Goal: Transaction & Acquisition: Purchase product/service

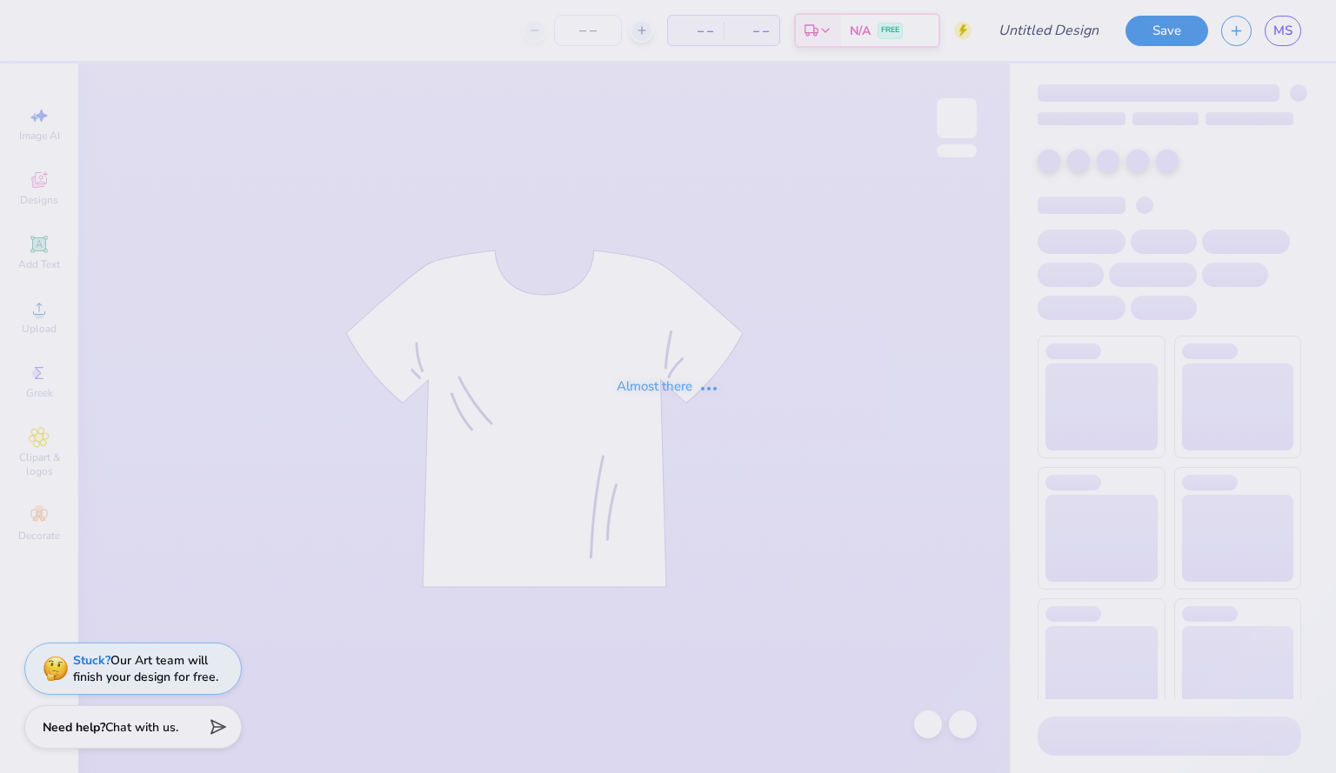
type input "dads day alethean"
type input "30"
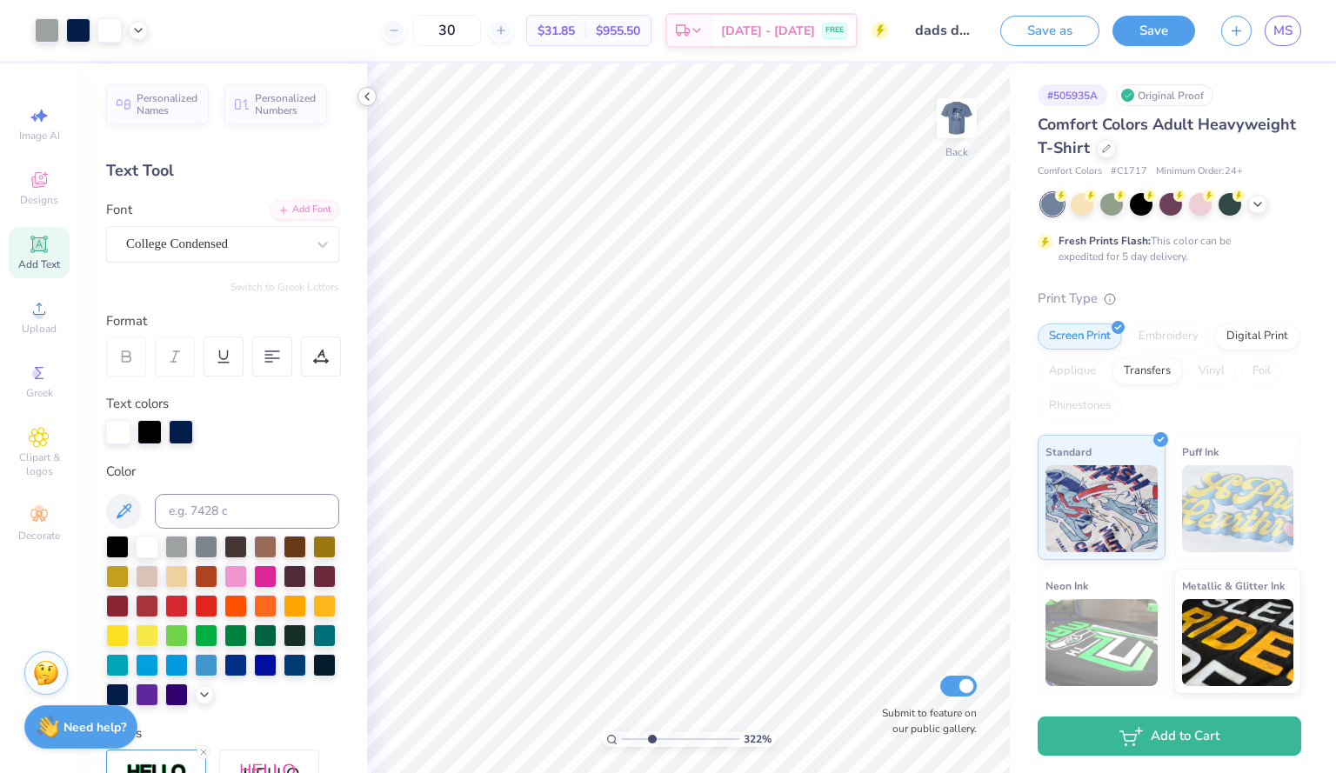
click at [366, 94] on icon at bounding box center [367, 97] width 14 height 14
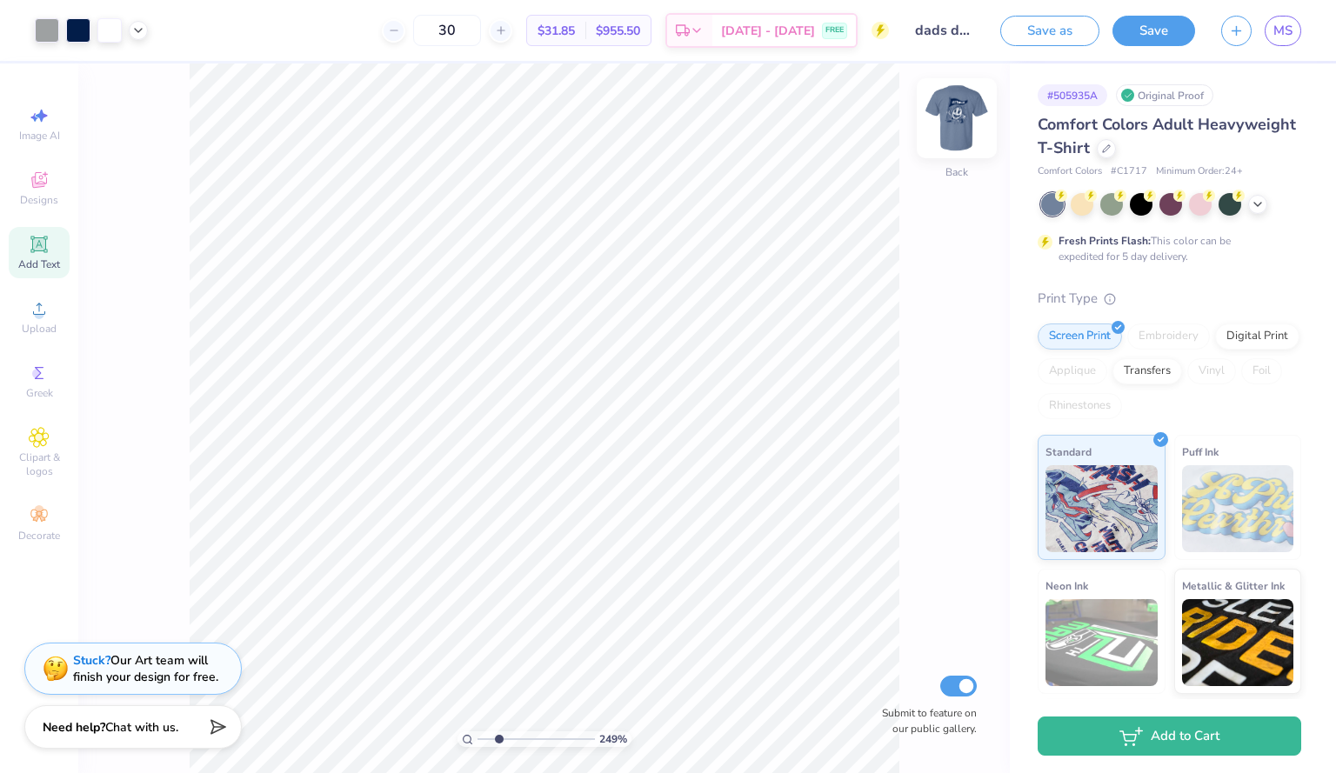
click at [971, 106] on img at bounding box center [957, 119] width 70 height 70
type input "2.48647328234895"
type input "1.51"
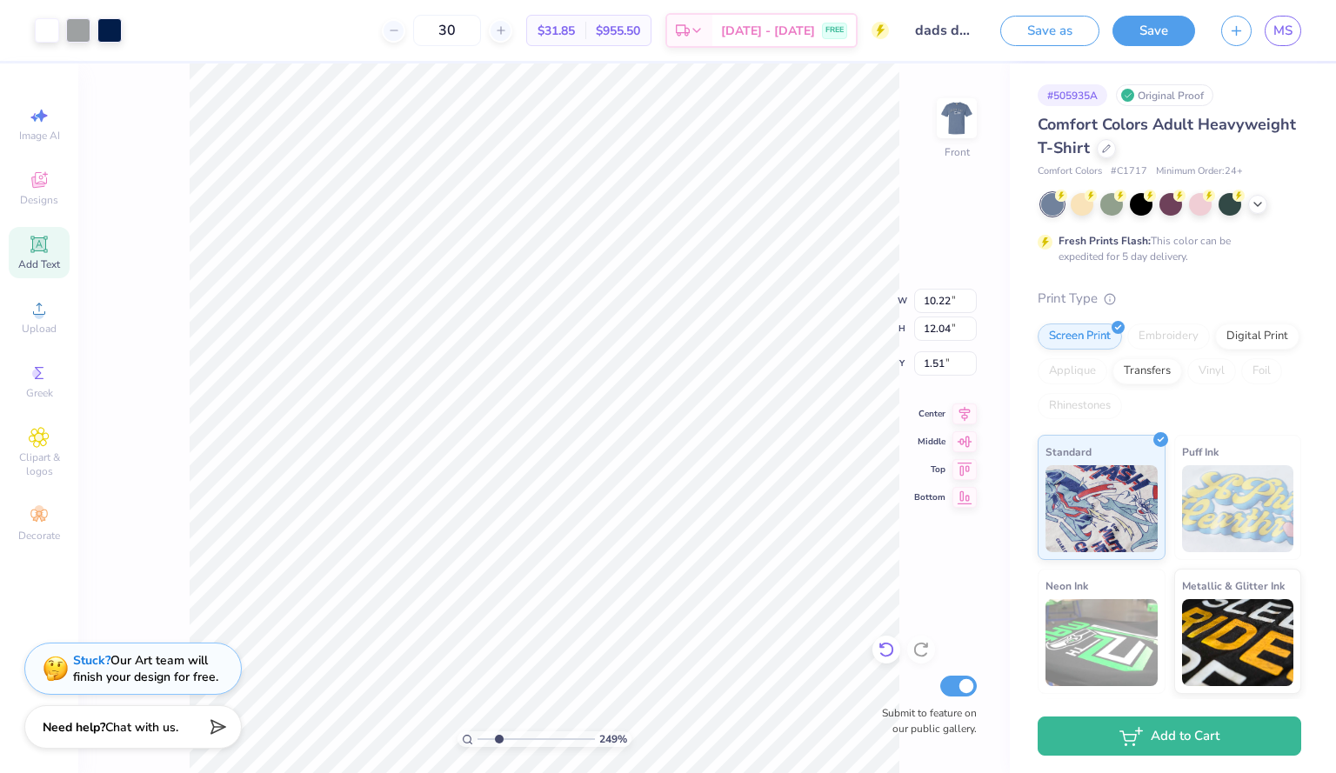
click at [884, 640] on div at bounding box center [887, 650] width 28 height 28
type input "2.34705627391293"
type input "2.71"
type input "3.73"
type input "9.91"
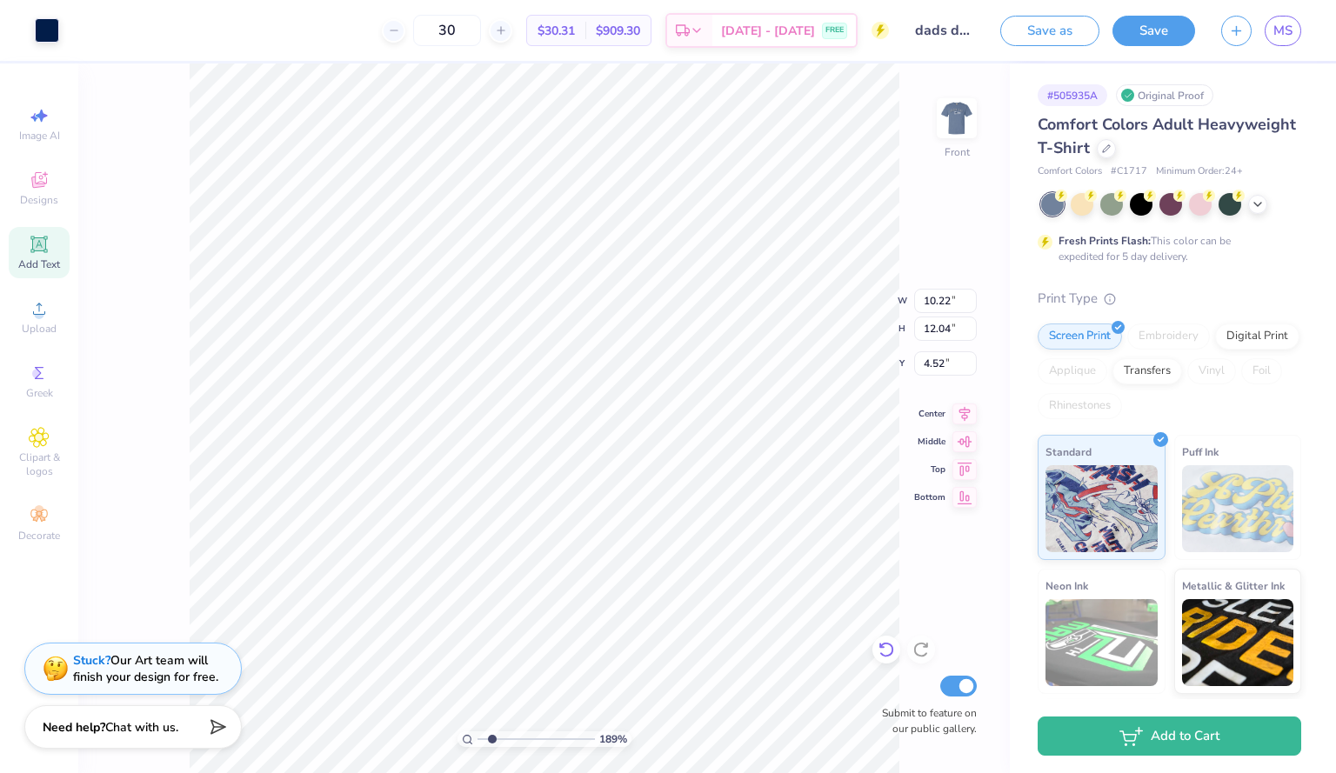
click at [885, 643] on icon at bounding box center [886, 649] width 17 height 17
type input "1.88839064253037"
type input "2.71"
type input "3.73"
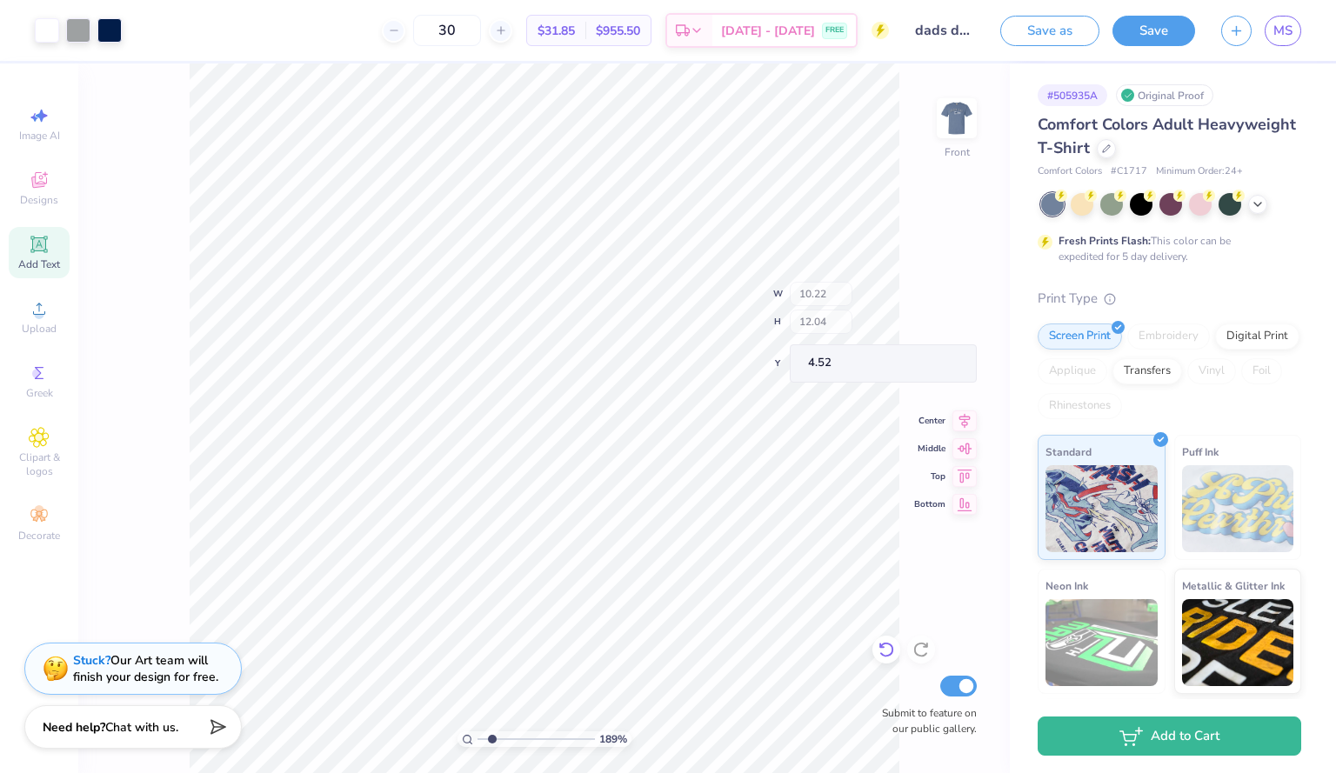
type input "9.91"
click at [884, 639] on div at bounding box center [887, 650] width 28 height 28
click at [887, 640] on div at bounding box center [887, 650] width 28 height 28
click at [892, 651] on icon at bounding box center [886, 649] width 17 height 17
type input "1.88839064253037"
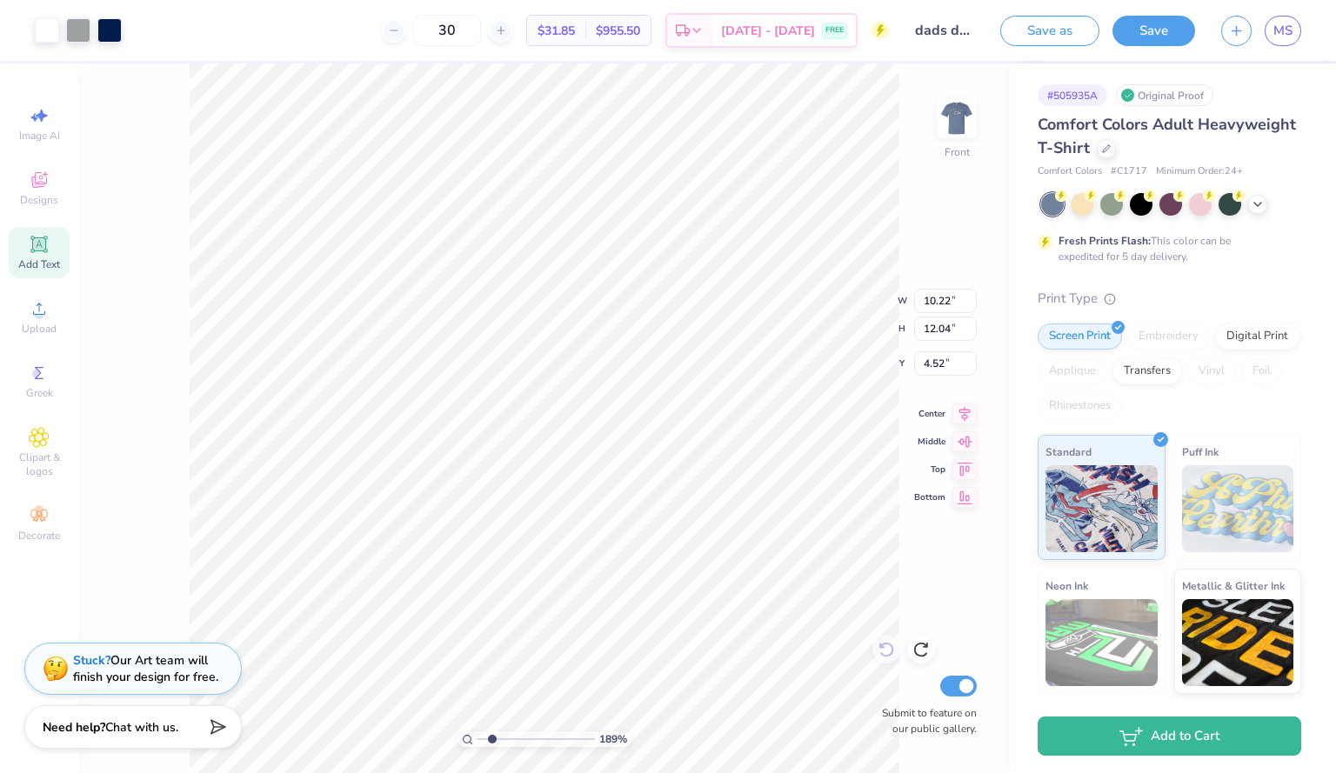
type input "5.44"
type input "1.23"
type input "6.13"
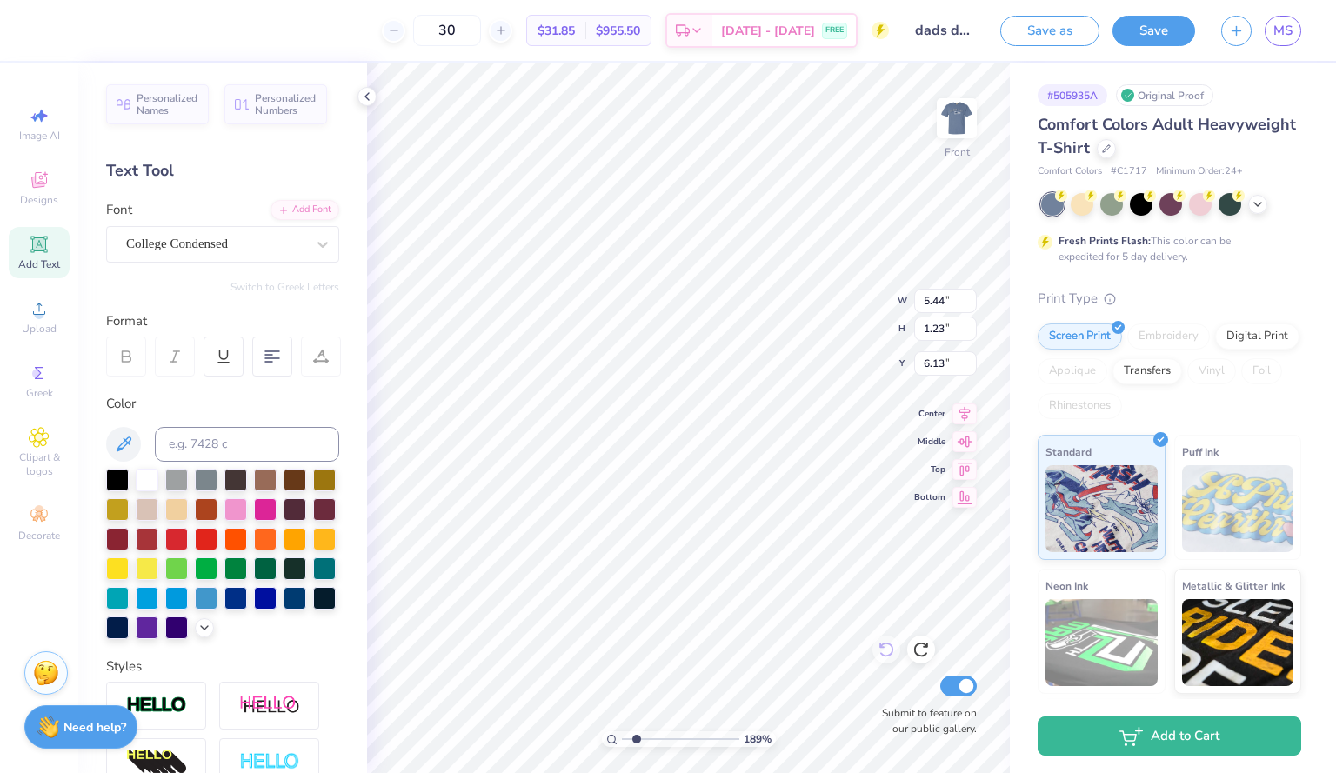
type input "1.88839064253037"
type input "10.22"
type input "12.04"
type input "4.52"
type input "1.88839064253037"
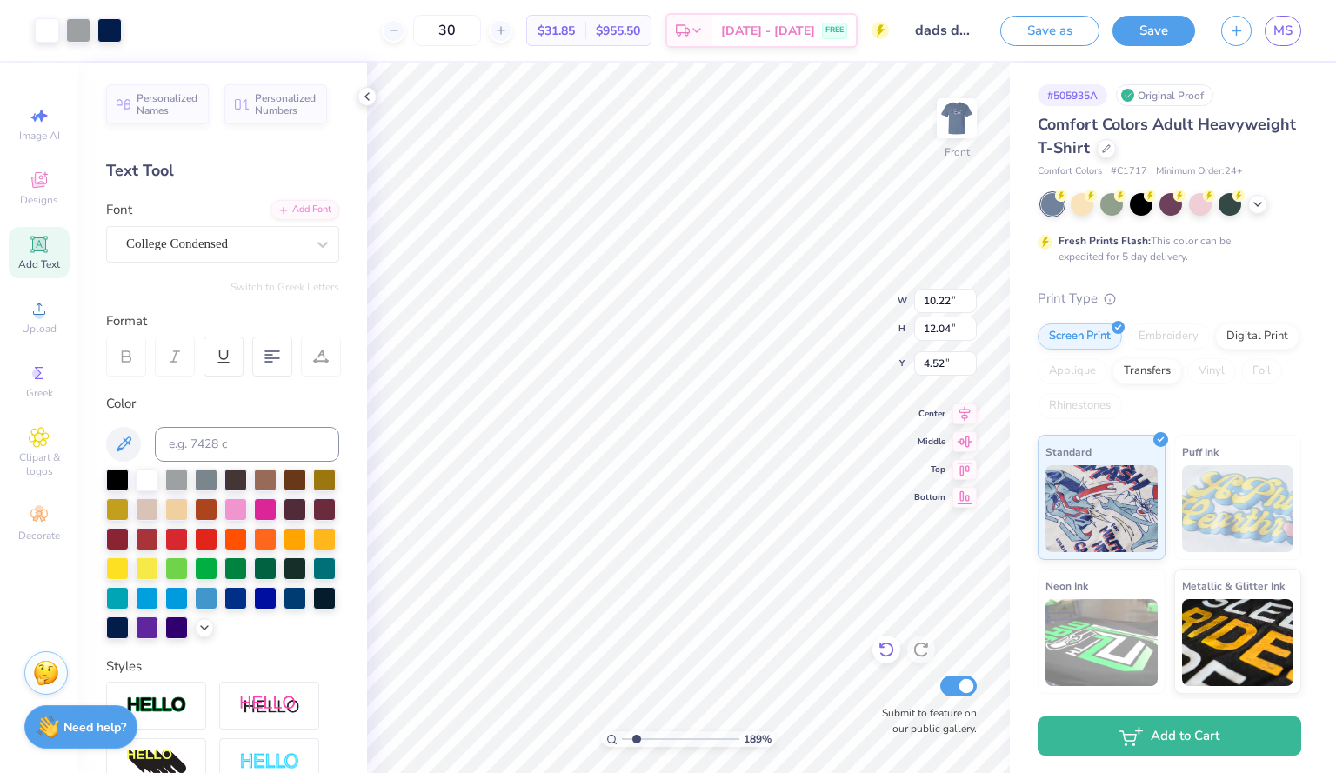
type input "5.36"
click at [890, 645] on icon at bounding box center [886, 651] width 15 height 16
type input "1.88839064253037"
type input "2.13"
type input "1.88839064253037"
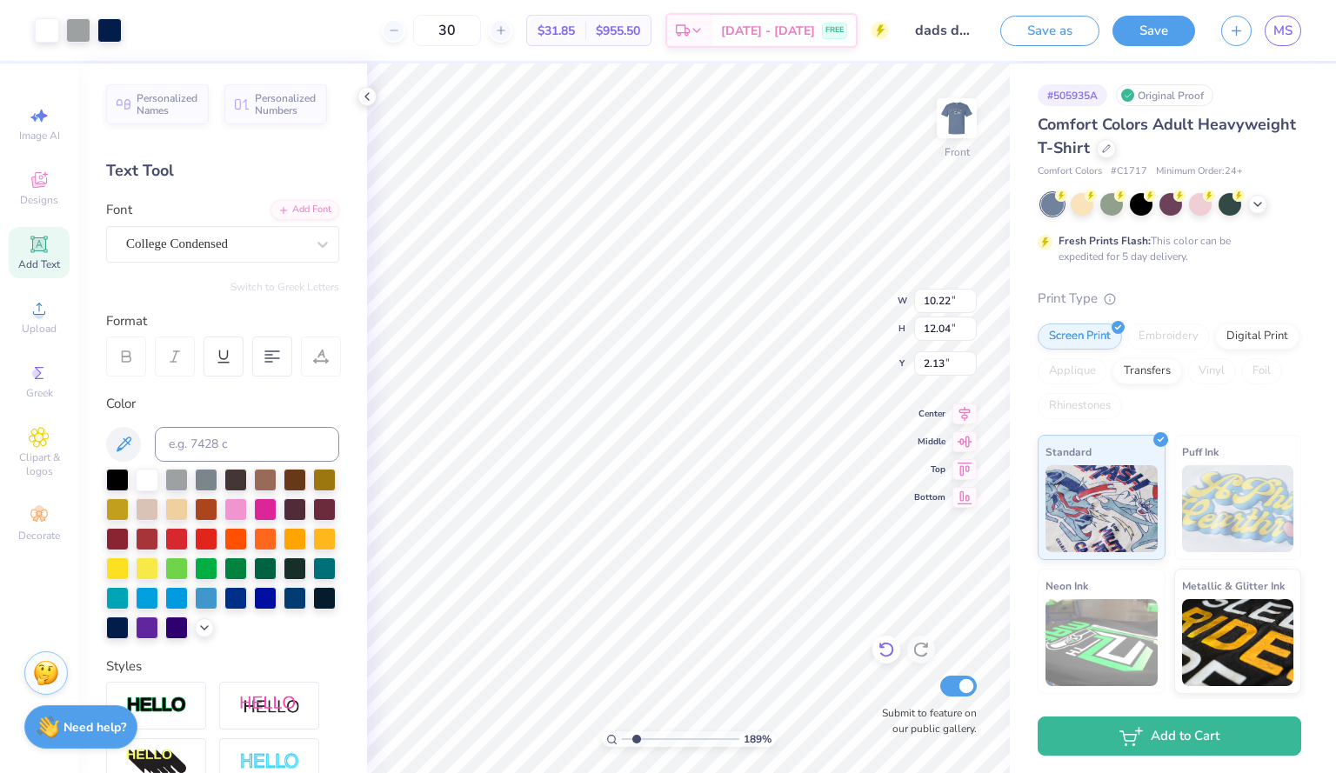
type input "10.22"
type input "12.04"
type input "4.52"
type input "1.88839064253037"
type input "4.52"
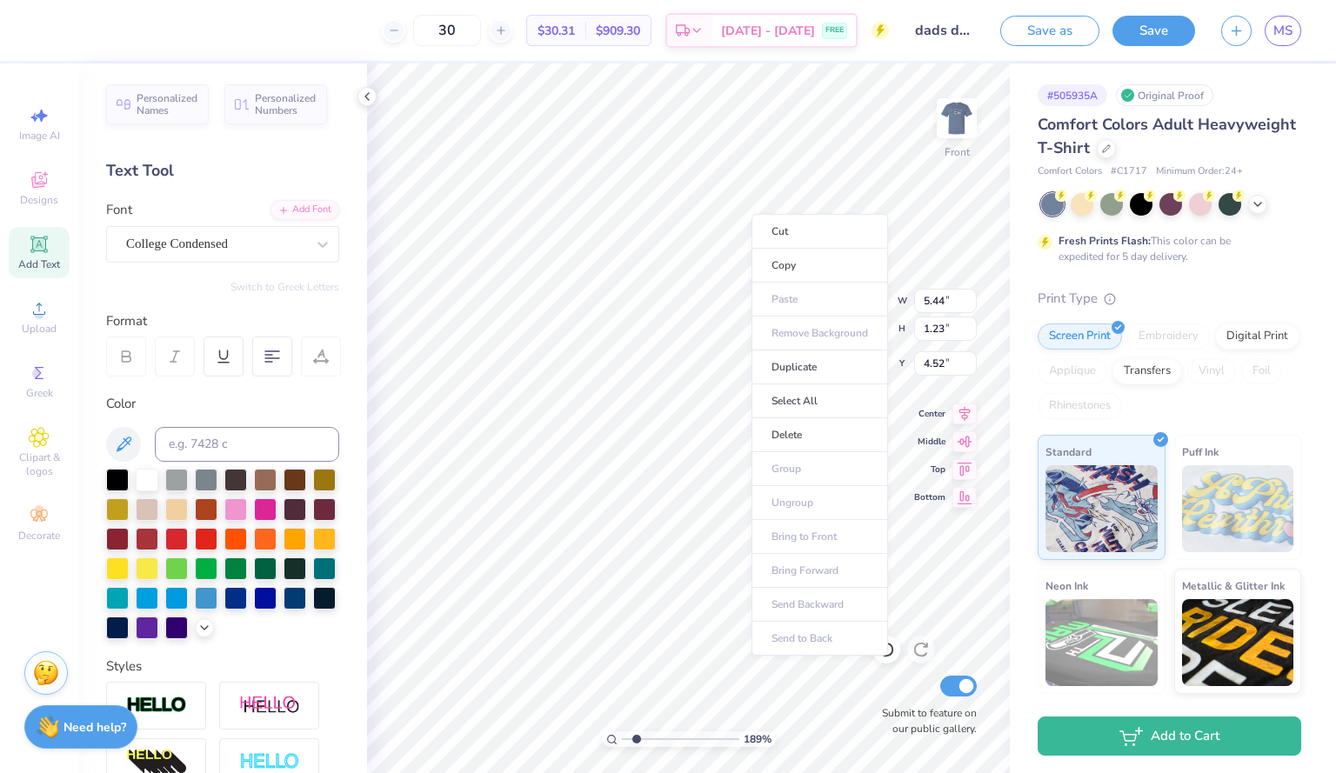
scroll to position [15, 2]
click at [857, 556] on li "Bring to Front" at bounding box center [853, 555] width 137 height 34
type input "1.88839064253037"
type input "6.08"
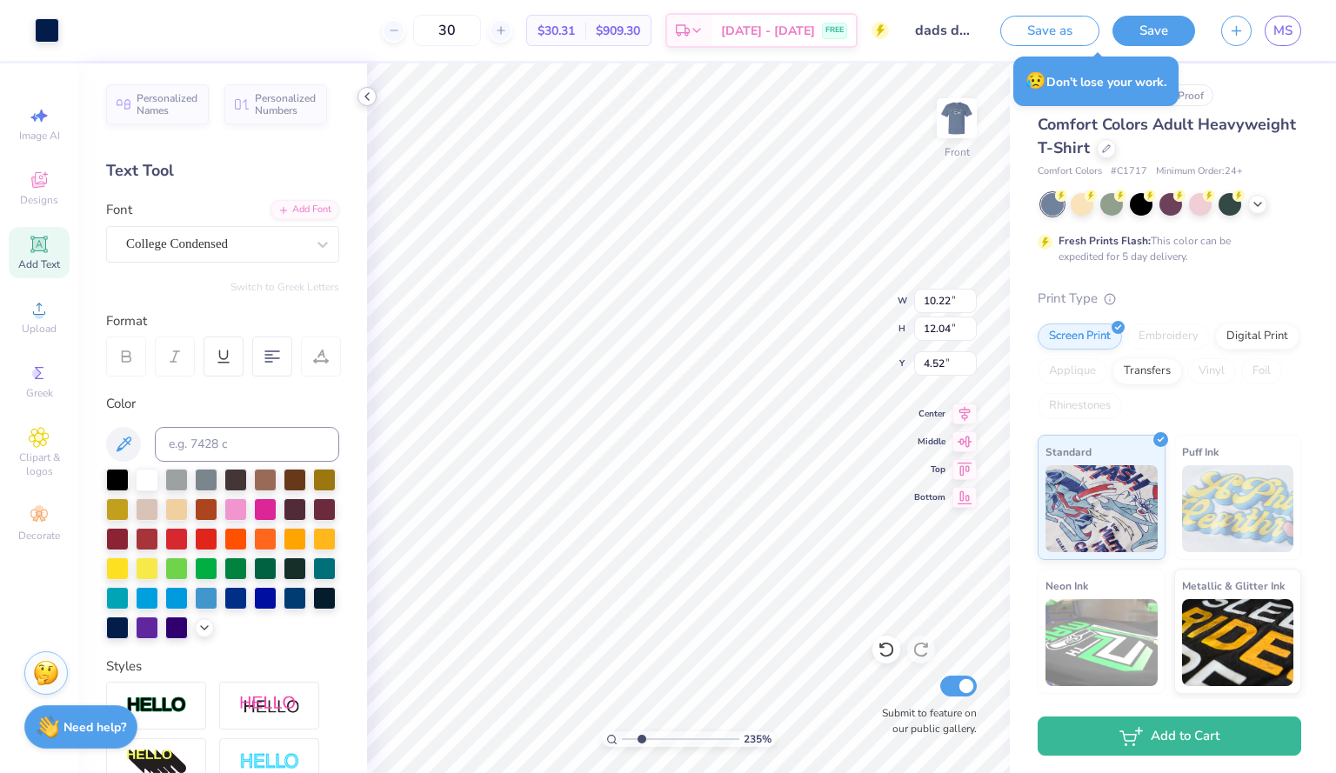
click at [370, 99] on icon at bounding box center [367, 97] width 14 height 14
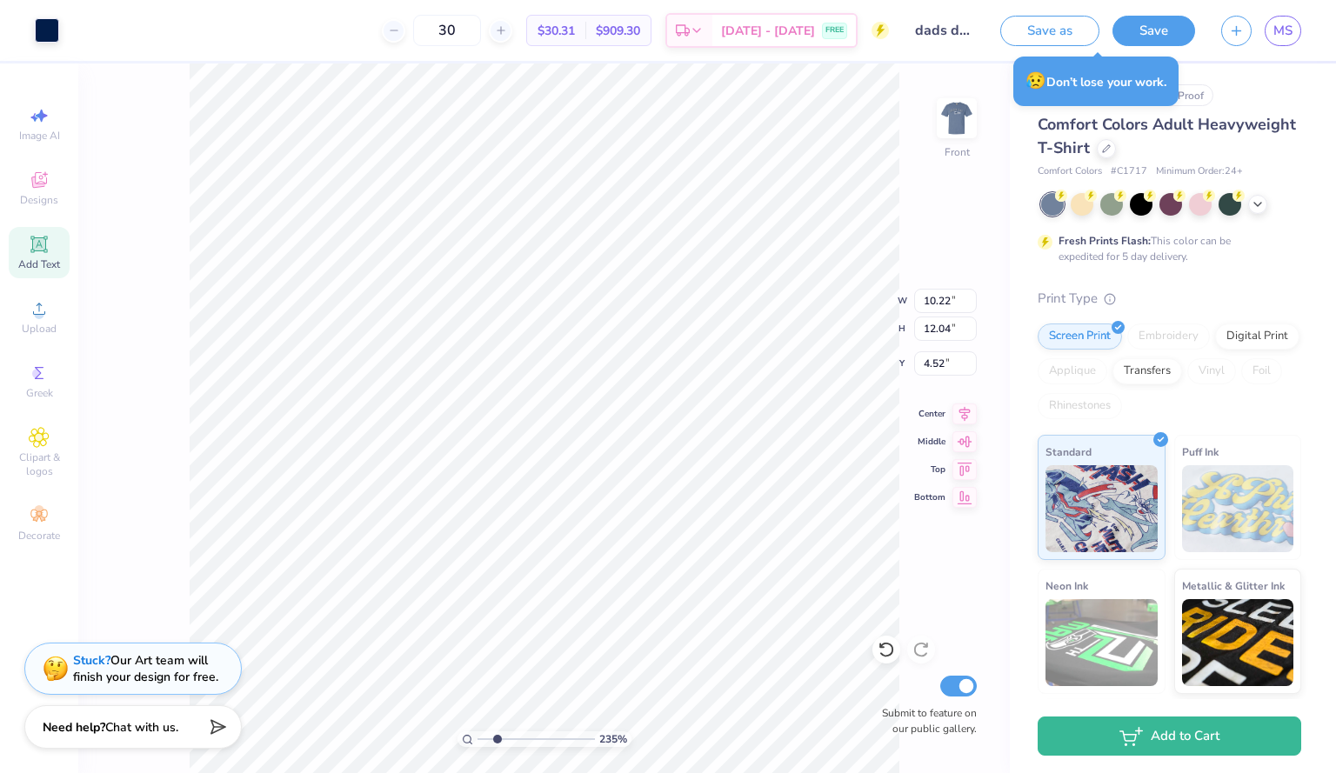
click at [943, 217] on div "235 % Front W 10.22 10.22 " H 12.04 12.04 " Y 4.52 4.52 " Center Middle Top Bot…" at bounding box center [544, 419] width 932 height 710
click at [39, 29] on div at bounding box center [47, 29] width 24 height 24
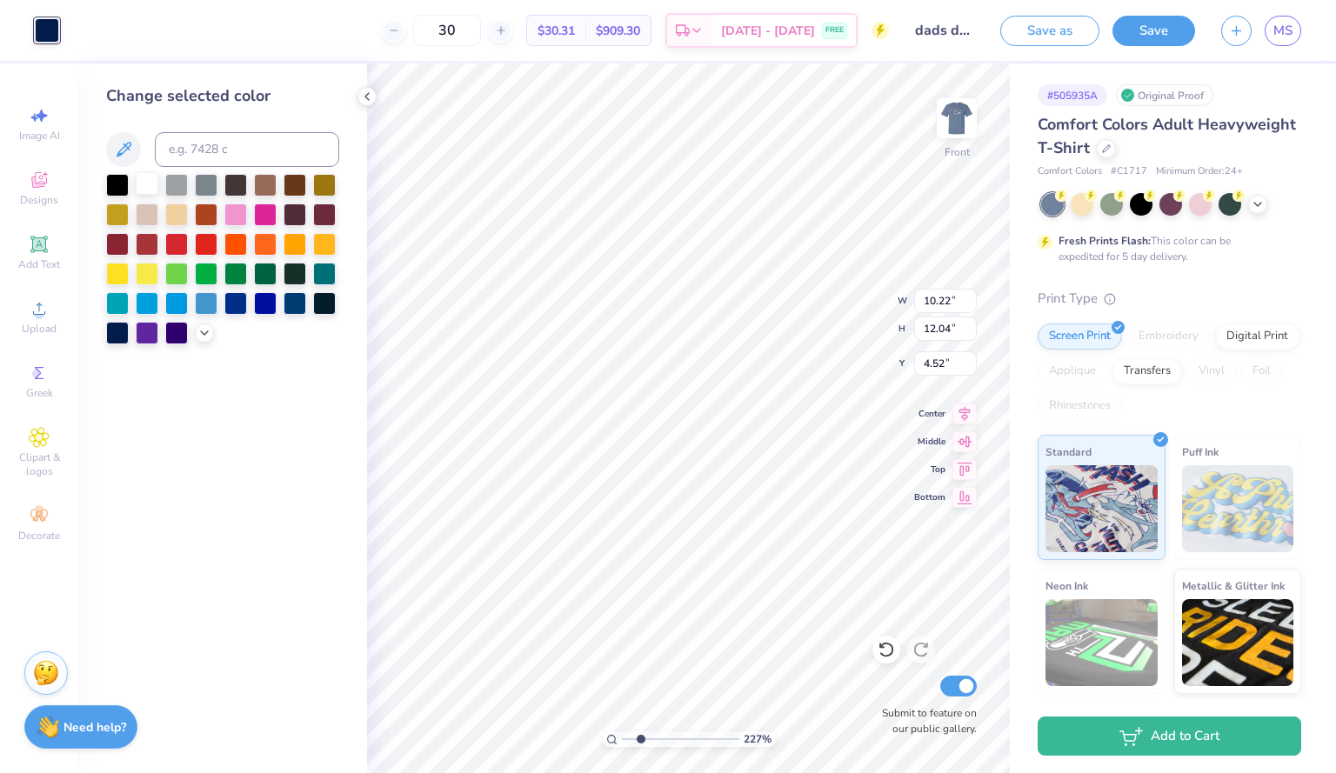
click at [142, 183] on div at bounding box center [147, 183] width 23 height 23
type input "2.27441647362301"
type input "5.44"
type input "1.23"
type input "6.08"
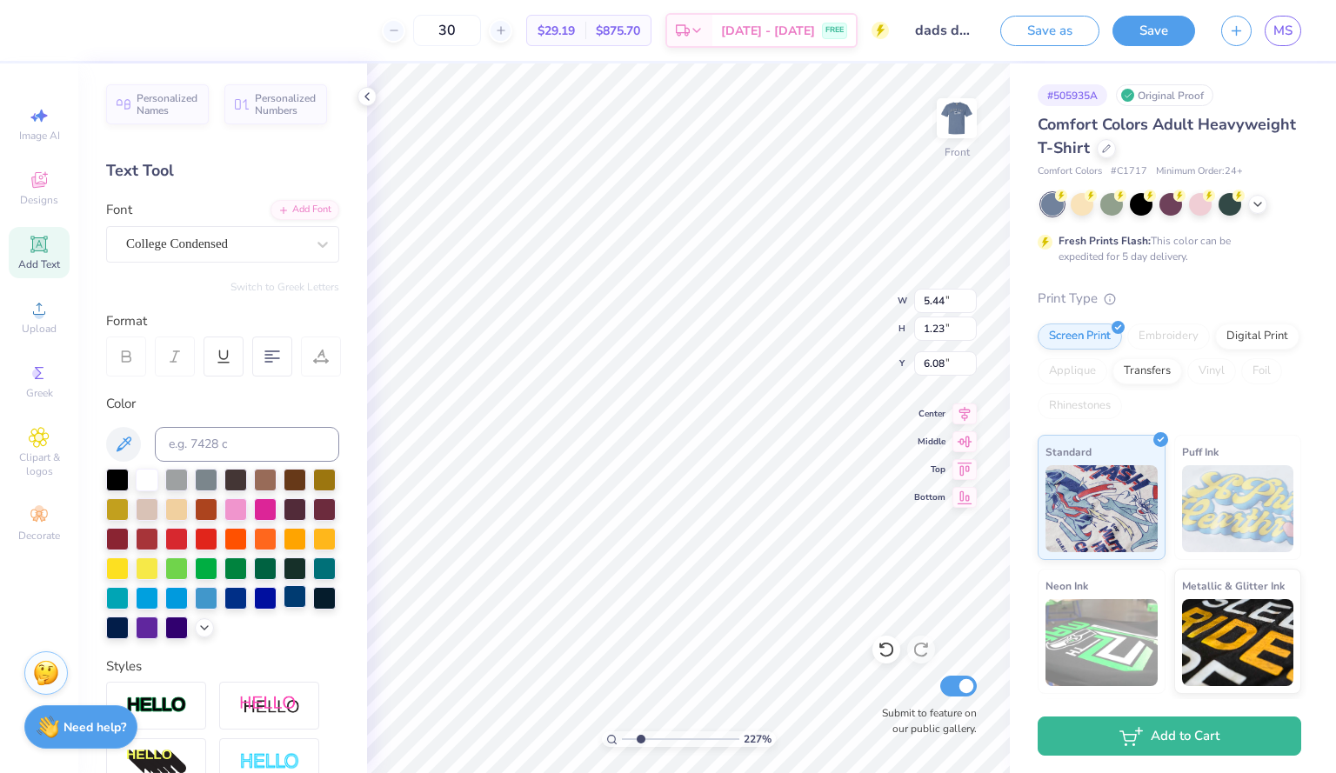
click at [284, 608] on div at bounding box center [295, 596] width 23 height 23
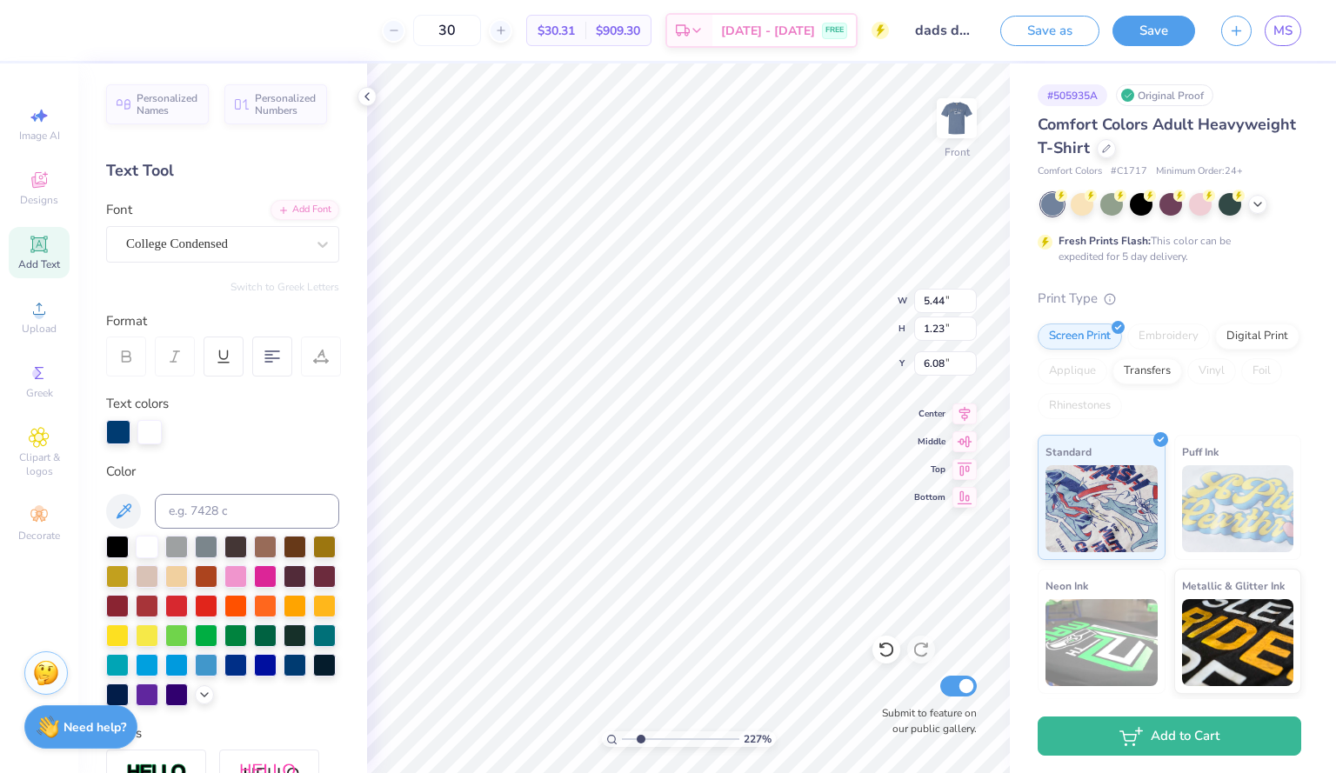
type input "2.27441647362301"
type input "10.22"
type input "12.04"
type input "4.52"
type input "2.27441647362301"
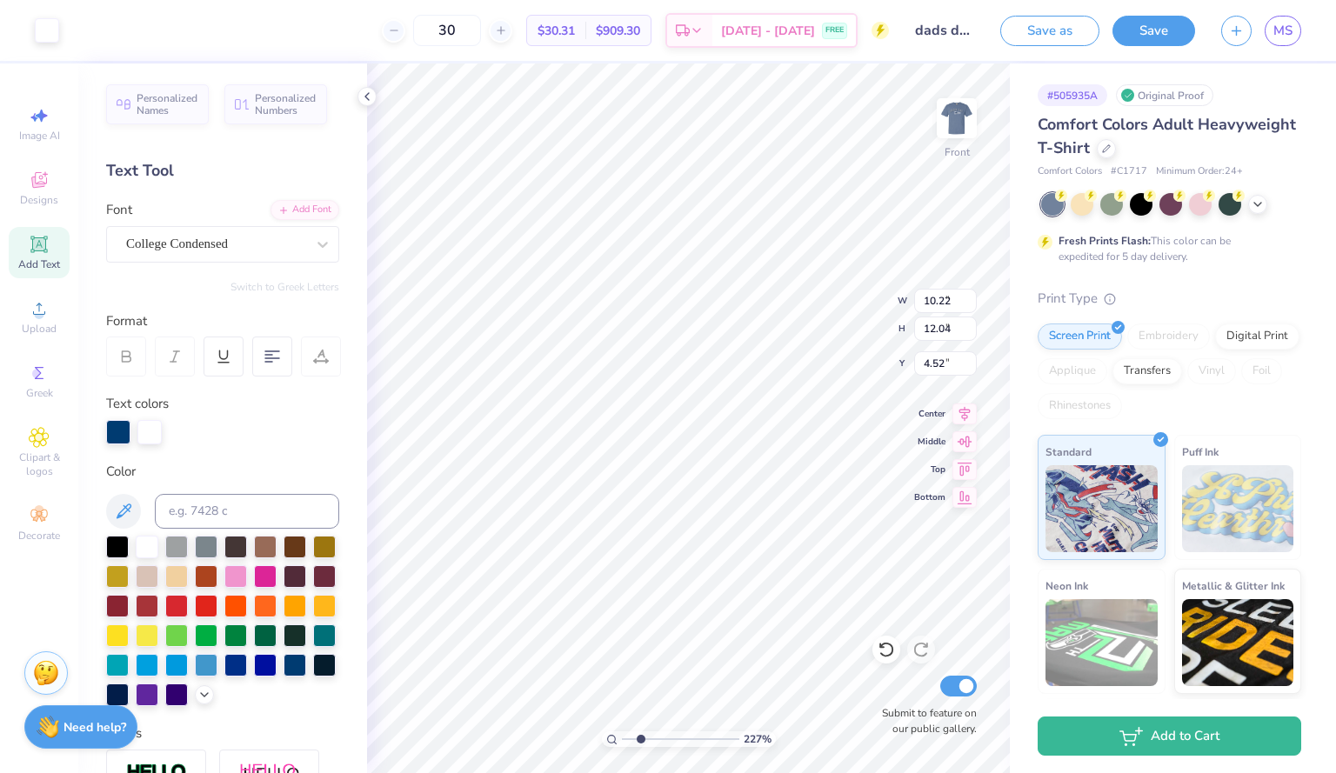
type input "8.65"
type input "6.56"
type input "8.81"
click at [284, 675] on div at bounding box center [295, 663] width 23 height 23
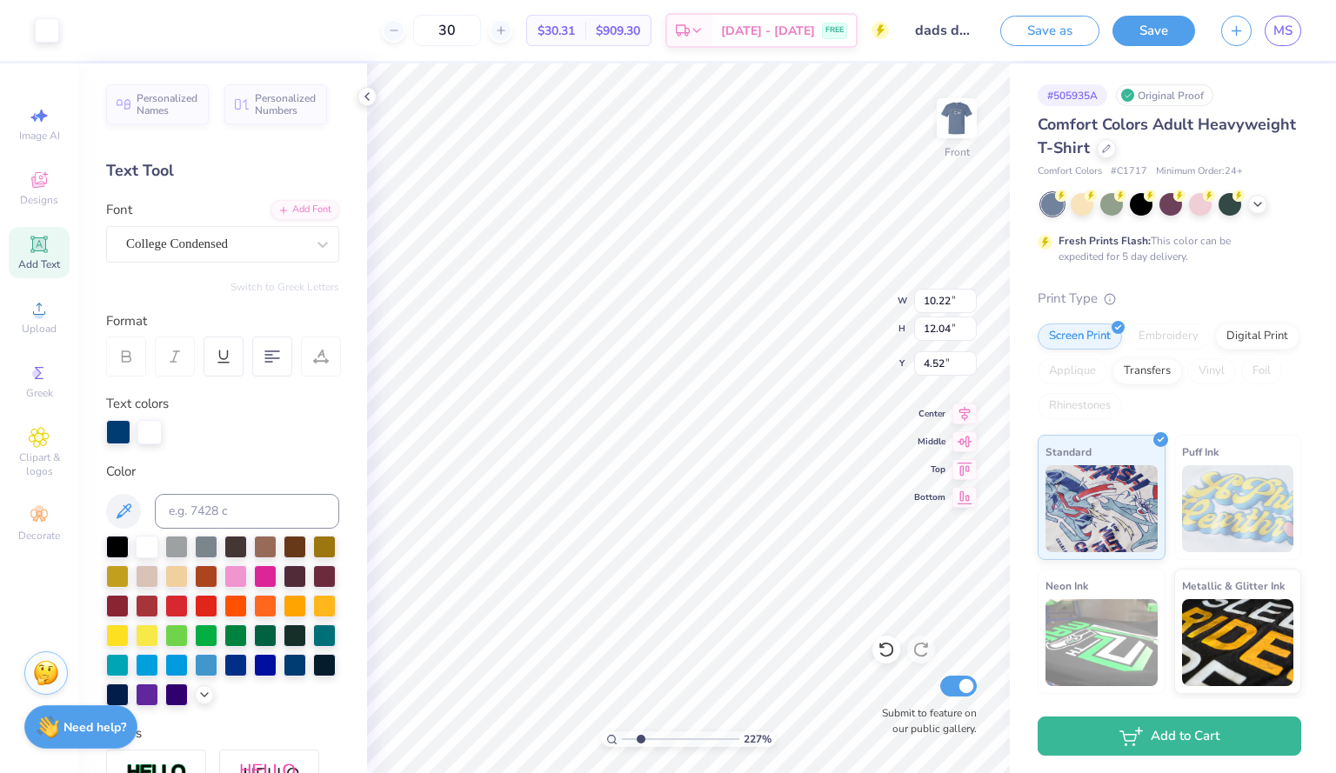
type input "2.27441647362301"
type input "8.65"
type input "6.56"
type input "8.81"
click at [42, 34] on div at bounding box center [47, 29] width 24 height 24
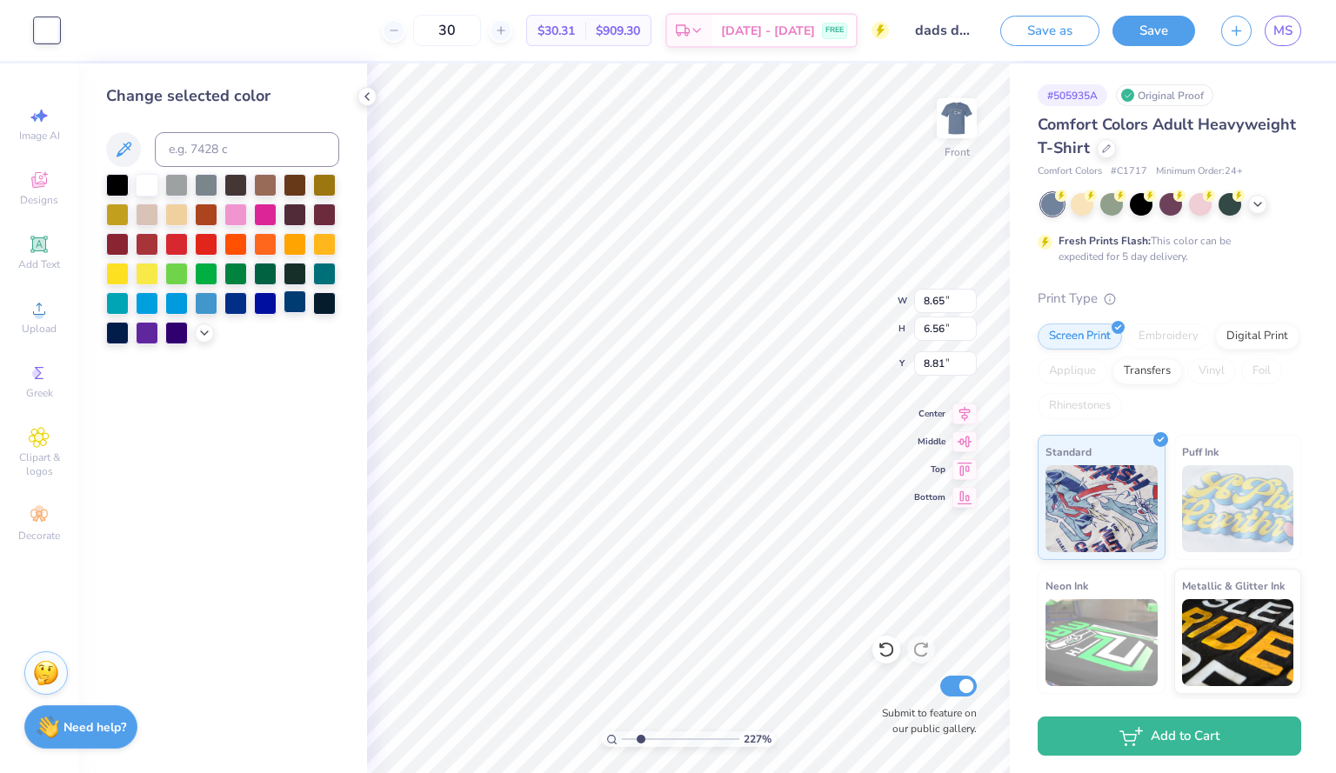
click at [292, 310] on div at bounding box center [295, 302] width 23 height 23
type input "2.27441647362301"
type input "10.22"
type input "12.04"
type input "4.52"
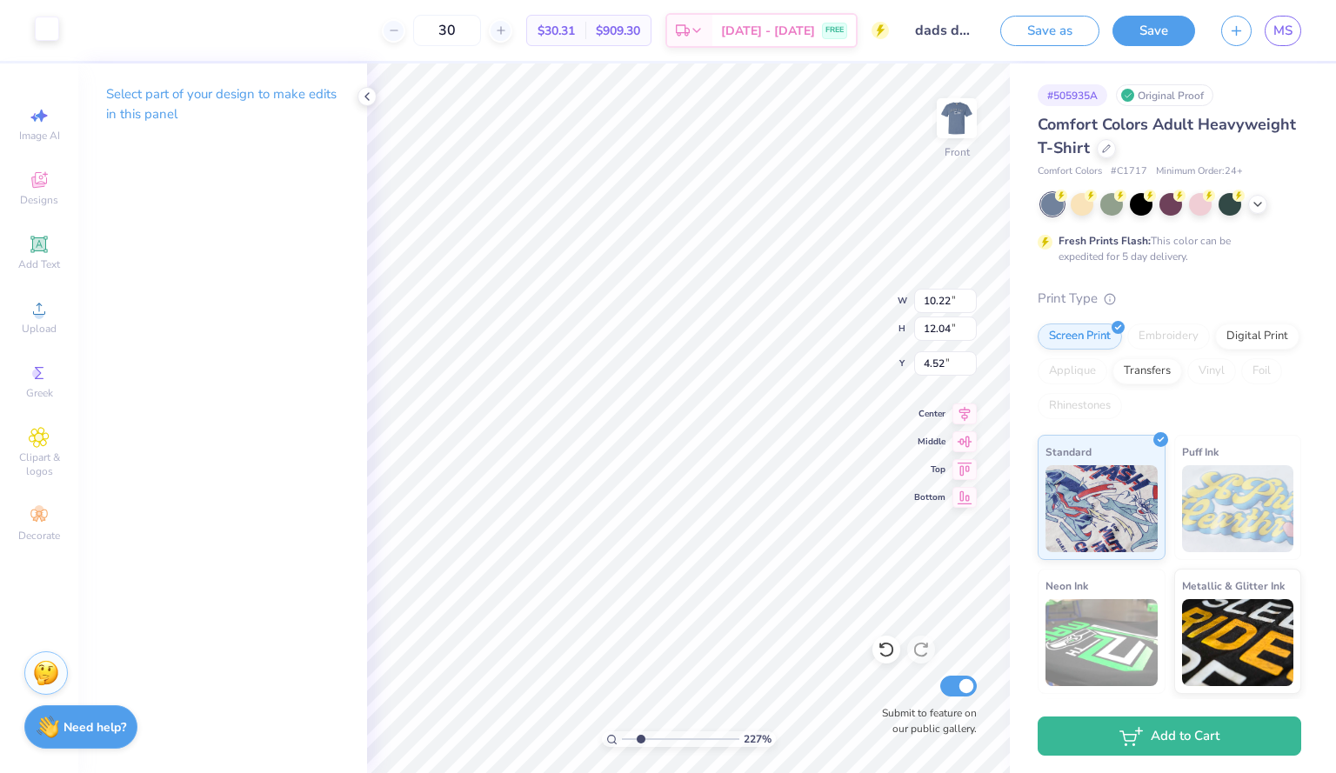
click at [46, 27] on div at bounding box center [47, 29] width 24 height 24
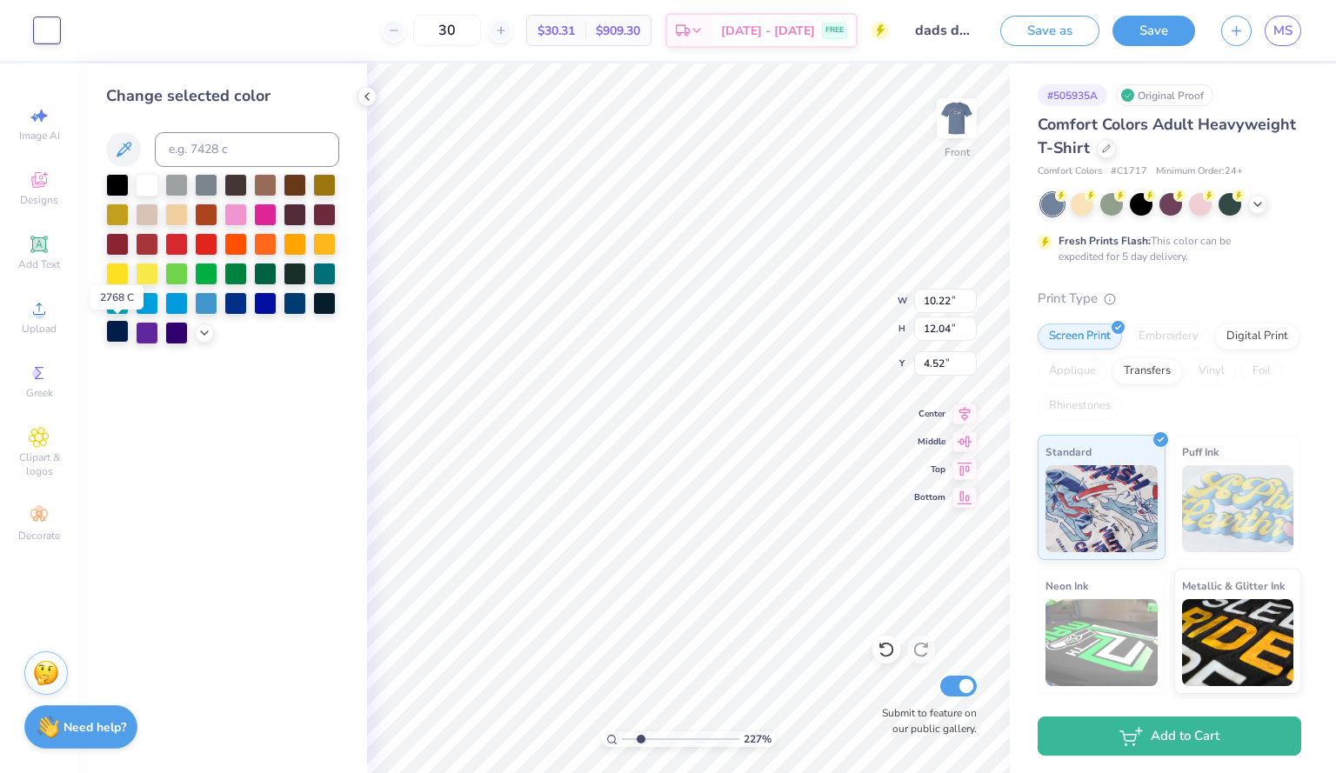
click at [117, 331] on div at bounding box center [117, 331] width 23 height 23
click at [141, 186] on div at bounding box center [147, 183] width 23 height 23
click at [115, 330] on div at bounding box center [117, 331] width 23 height 23
type input "2.27441647362301"
type input "8.65"
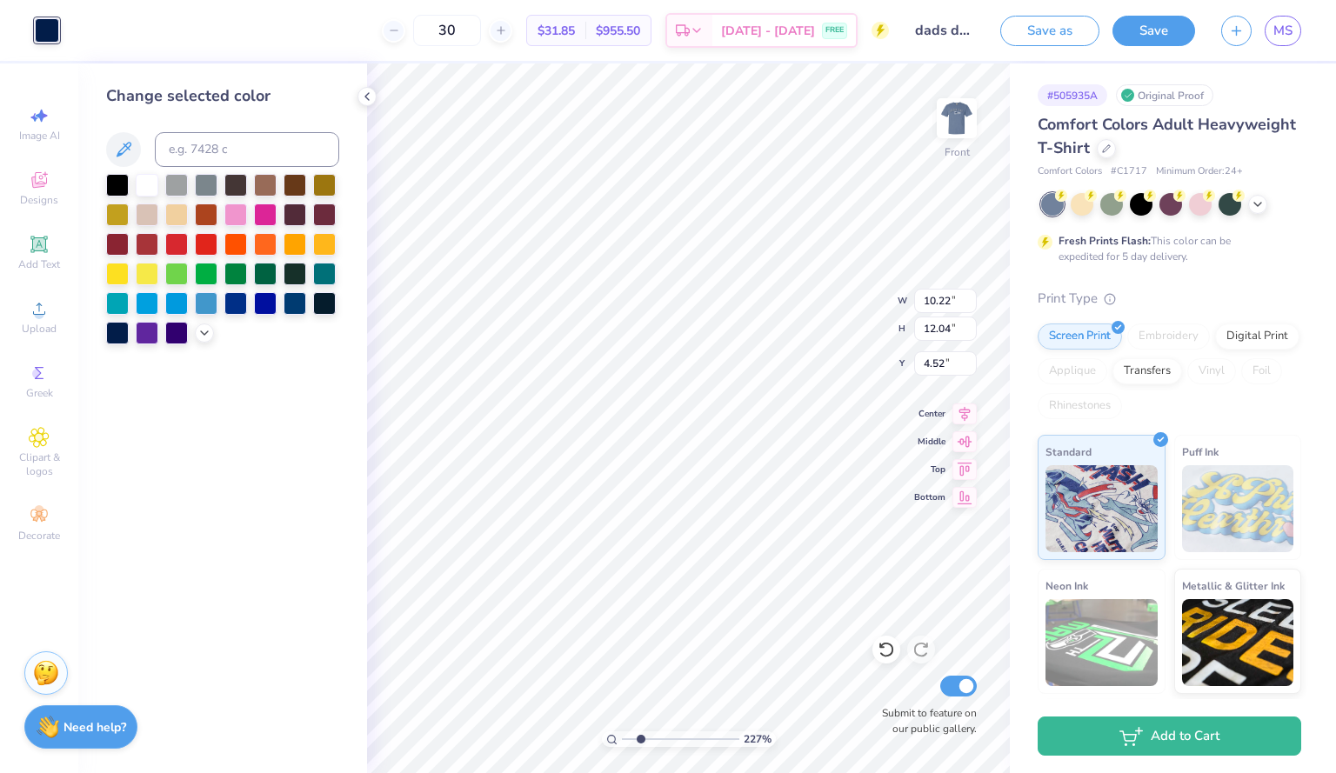
type input "6.56"
type input "8.81"
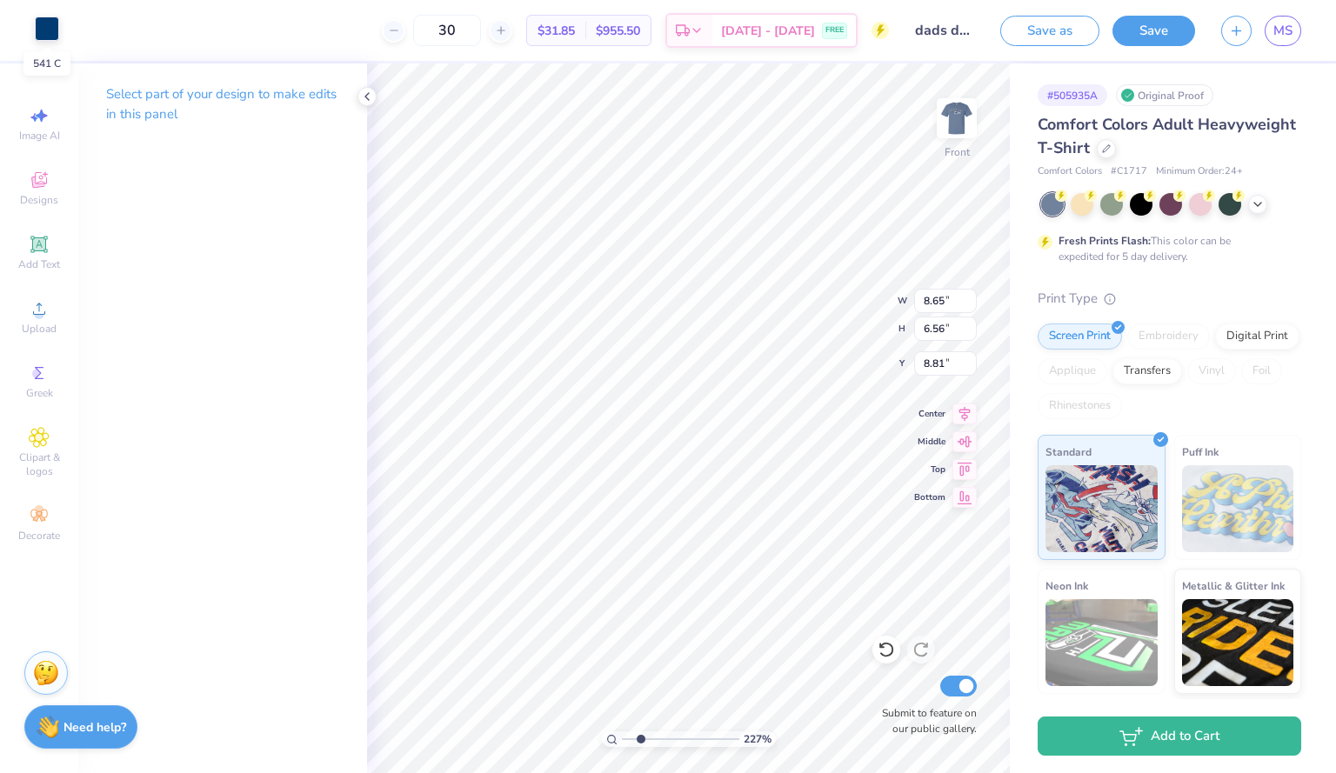
click at [38, 30] on div at bounding box center [47, 29] width 24 height 24
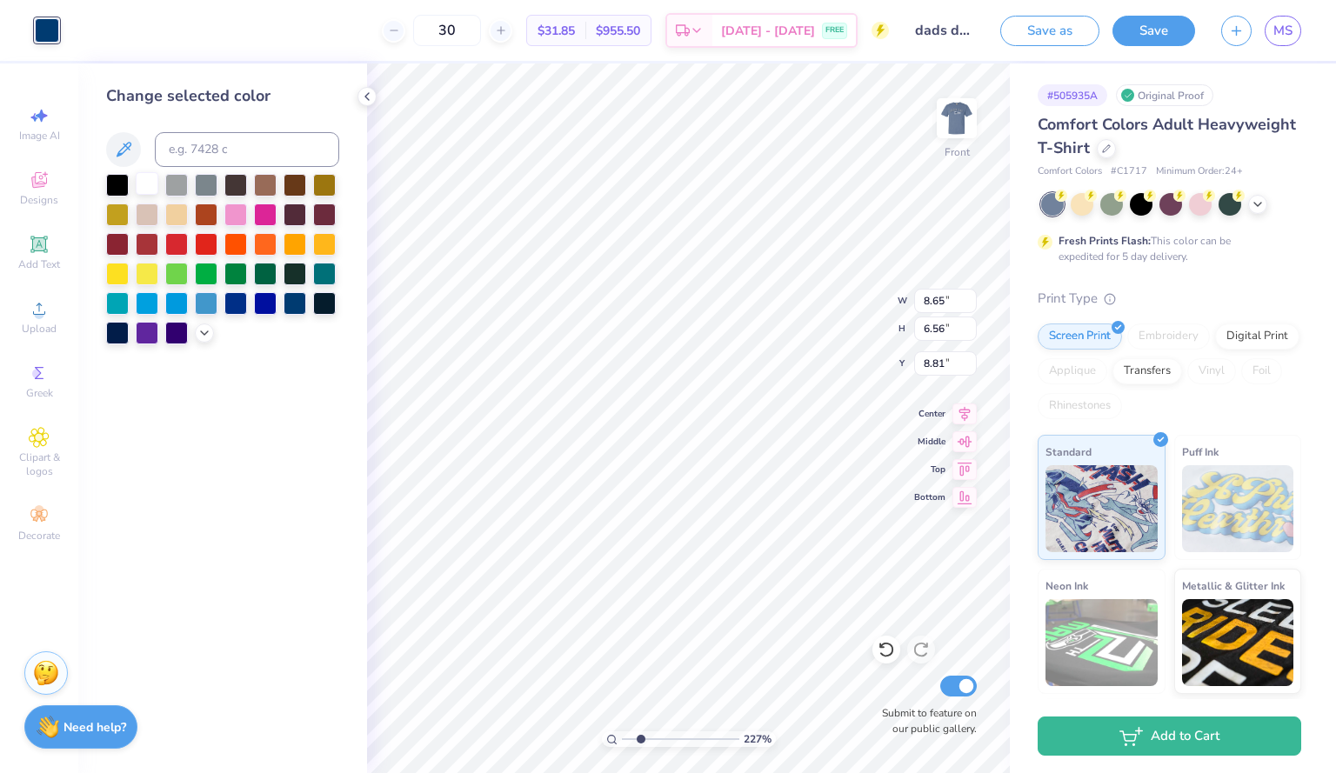
click at [145, 181] on div at bounding box center [147, 183] width 23 height 23
type input "2.27441647362301"
type input "5.44"
type input "1.23"
type input "6.08"
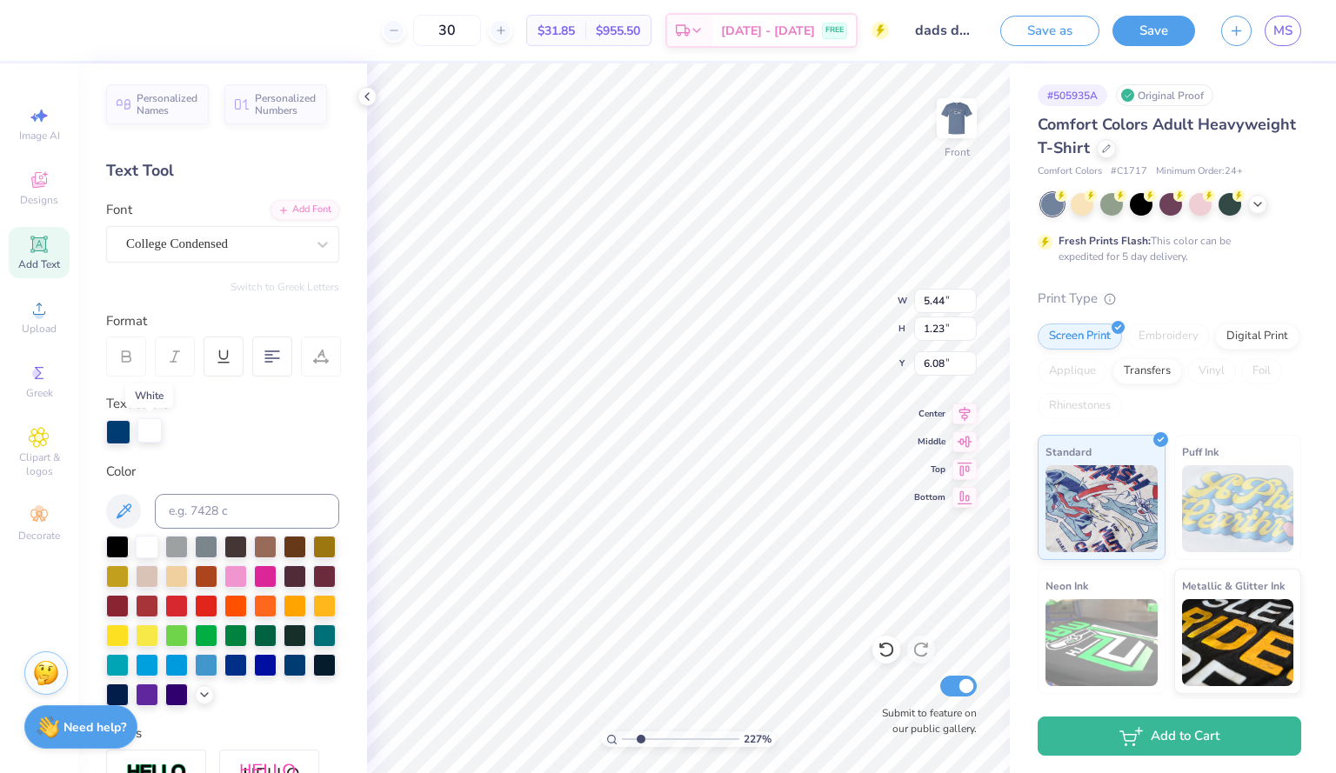
click at [149, 428] on div at bounding box center [149, 430] width 24 height 24
click at [144, 429] on div at bounding box center [149, 432] width 24 height 24
click at [284, 675] on div at bounding box center [295, 663] width 23 height 23
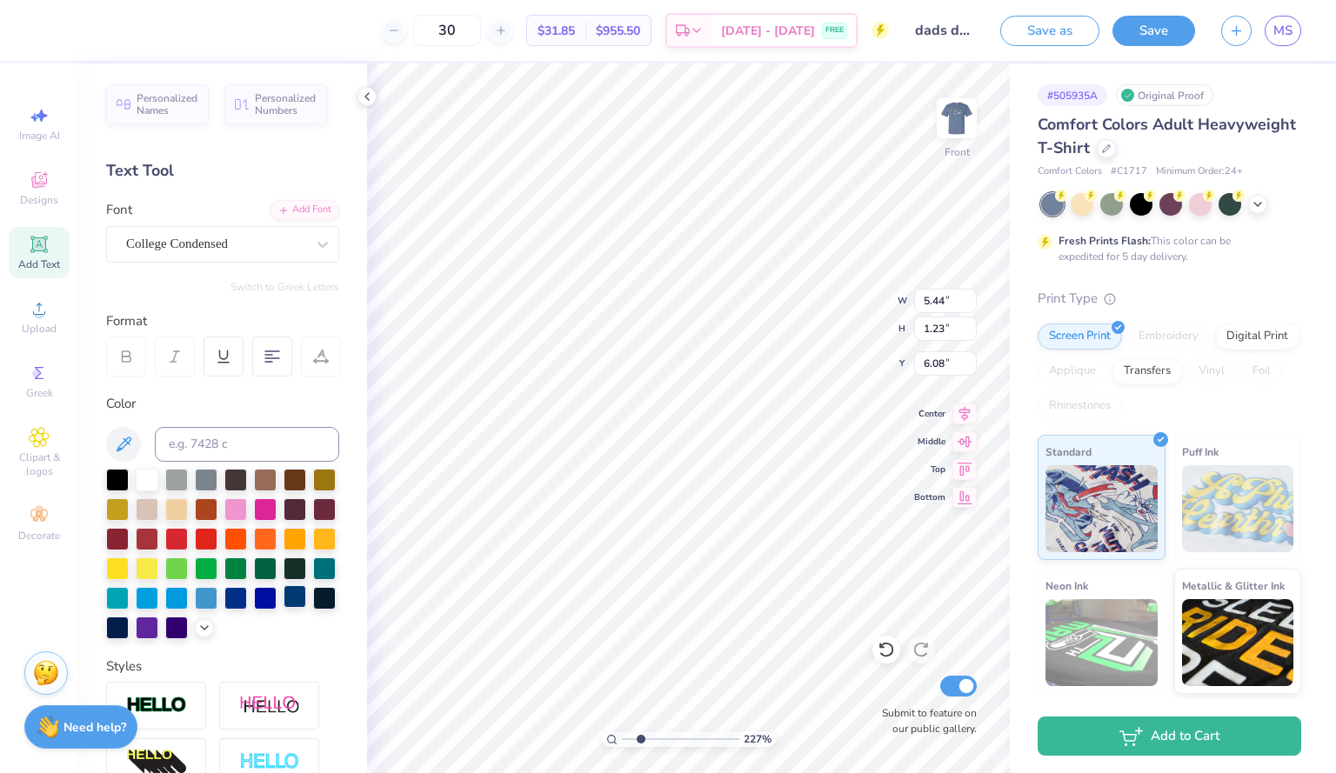
scroll to position [15, 3]
click at [789, 63] on div "30 $31.85 Per Item $955.50 Total Est. Delivery [DATE] - [DATE] FREE Design Titl…" at bounding box center [668, 386] width 1336 height 773
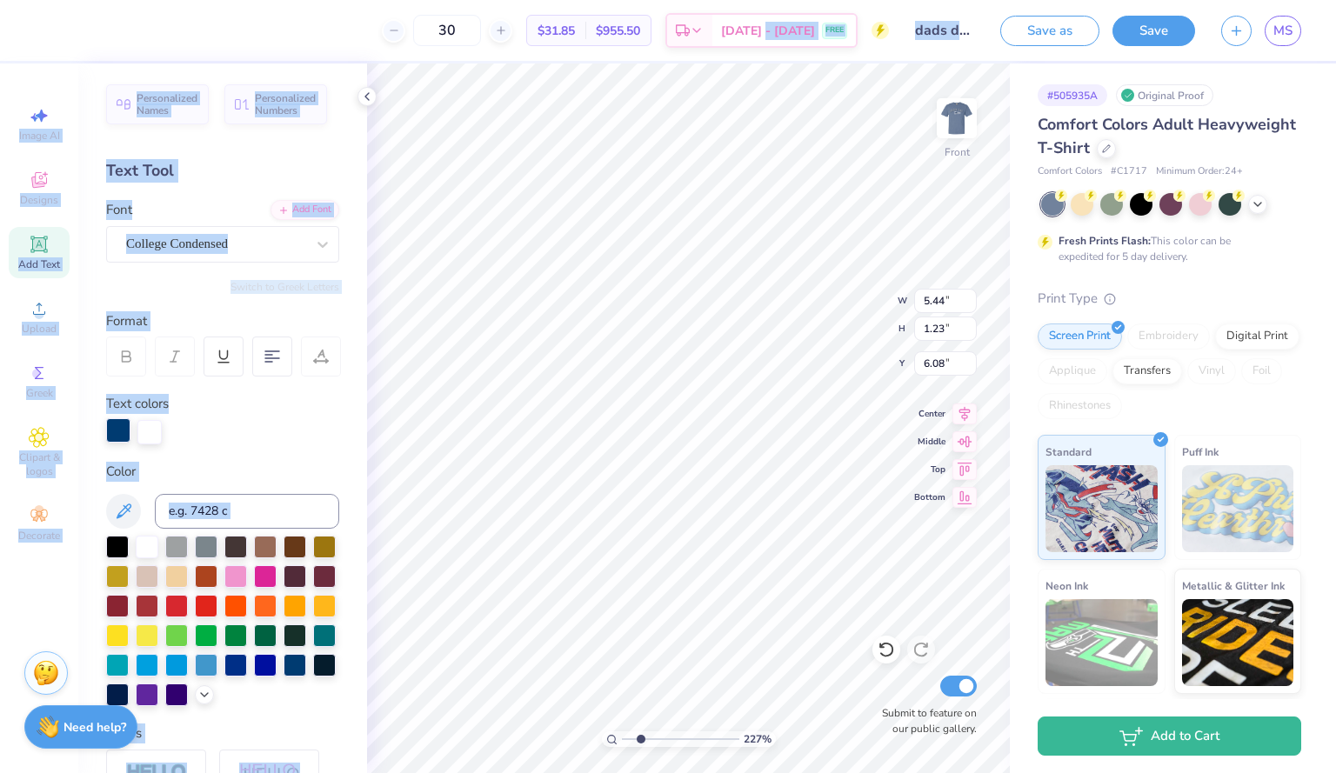
click at [117, 438] on div at bounding box center [118, 430] width 24 height 24
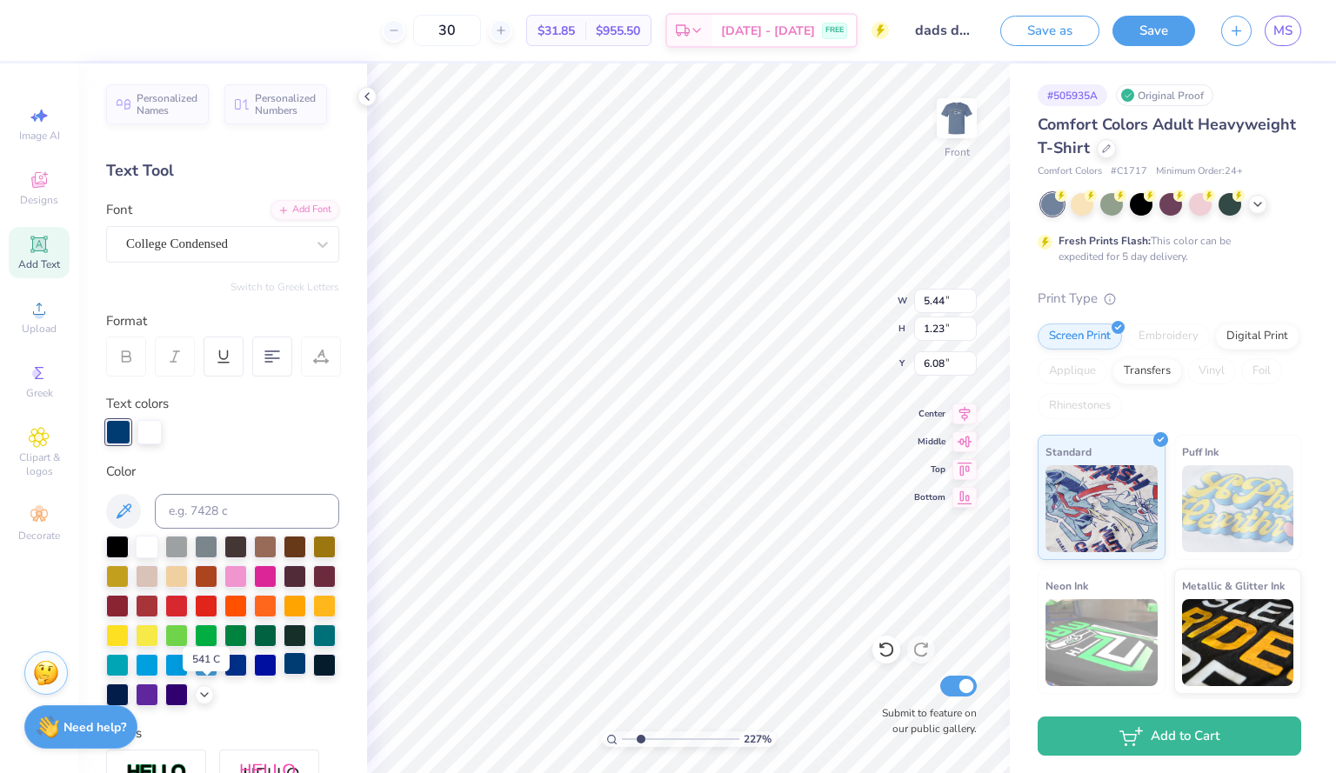
click at [284, 675] on div at bounding box center [295, 663] width 23 height 23
click at [129, 698] on div at bounding box center [117, 693] width 23 height 23
click at [142, 545] on div at bounding box center [147, 545] width 23 height 23
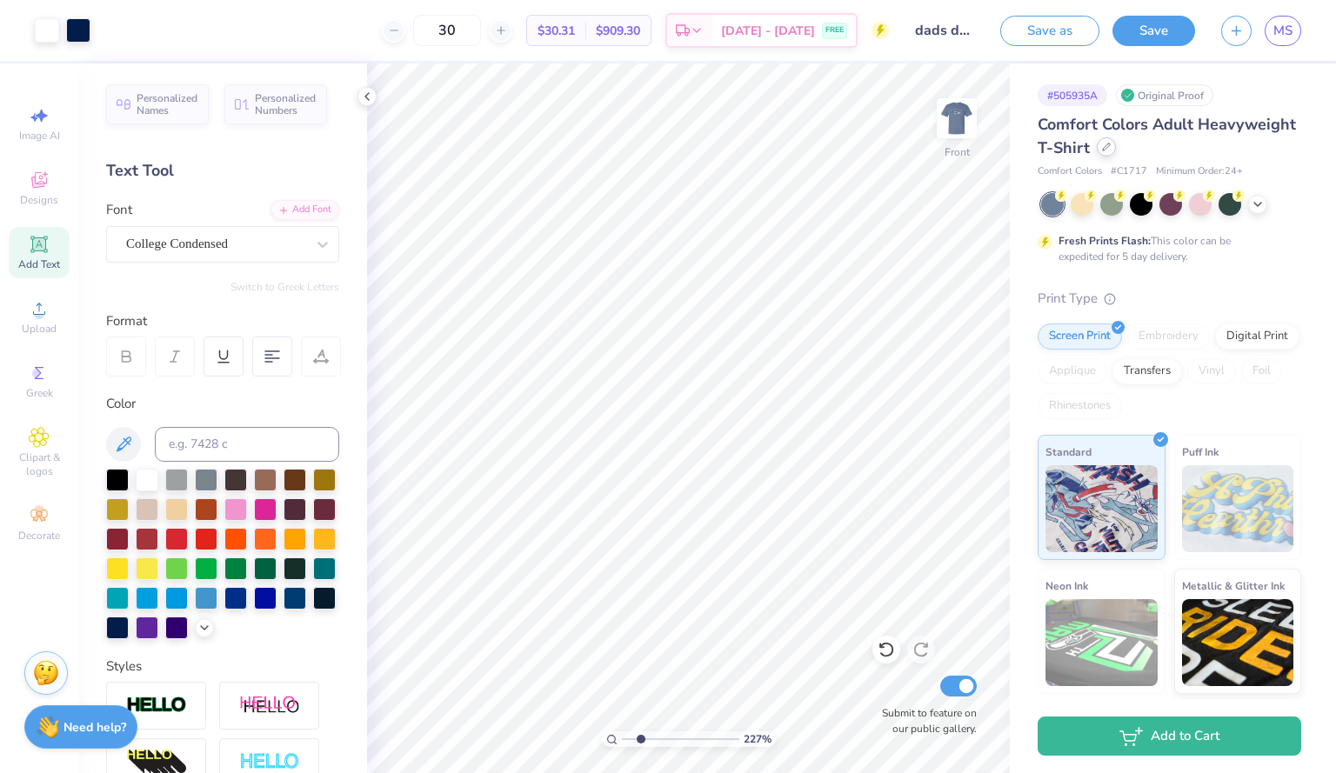
click at [1111, 147] on icon at bounding box center [1106, 147] width 9 height 9
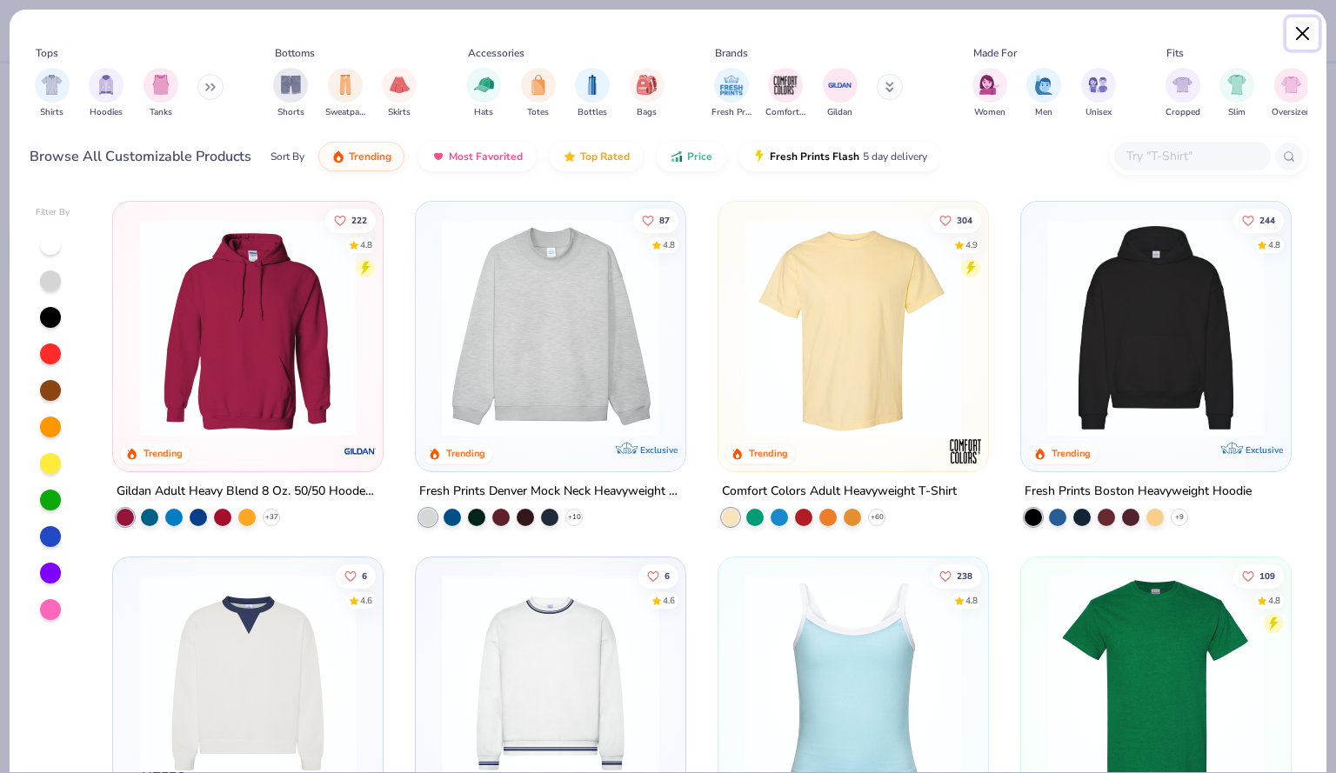
click at [1307, 32] on button "Close" at bounding box center [1303, 33] width 33 height 33
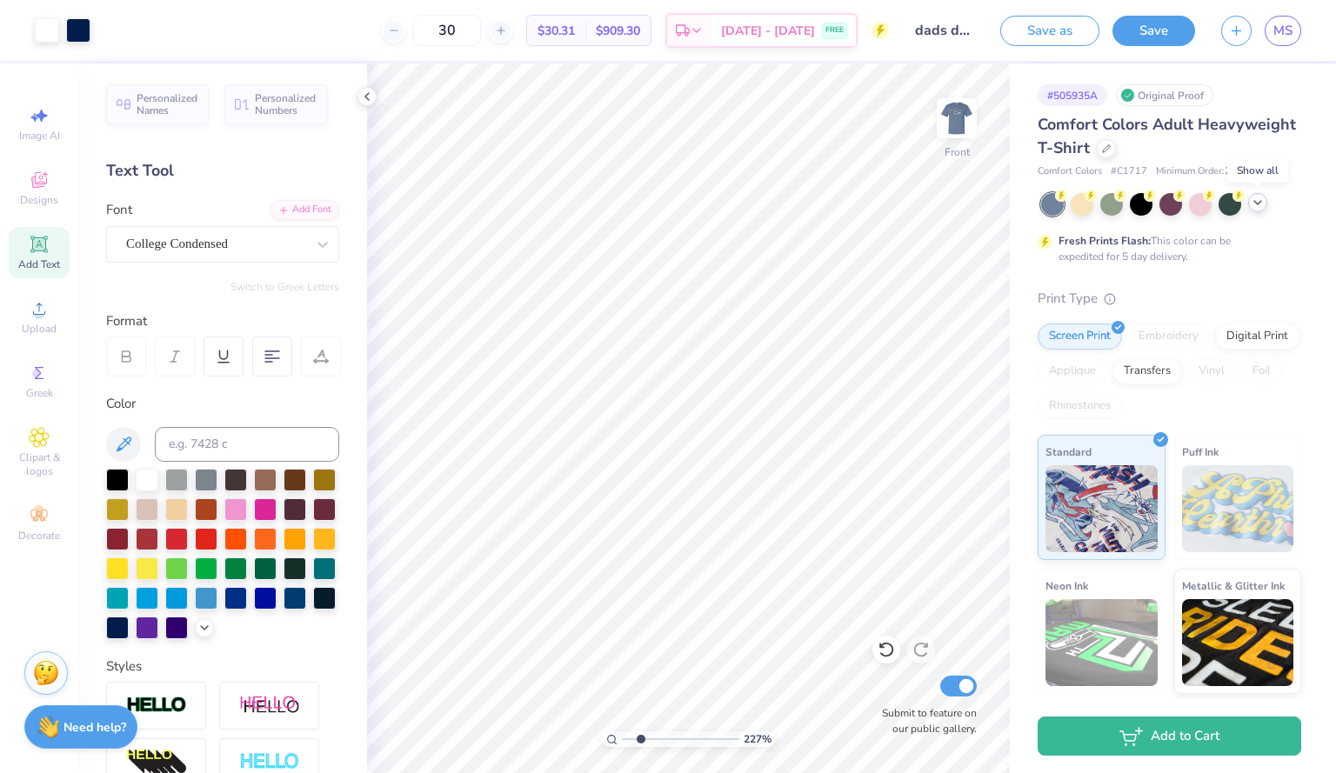
click at [1250, 208] on div at bounding box center [1257, 202] width 19 height 19
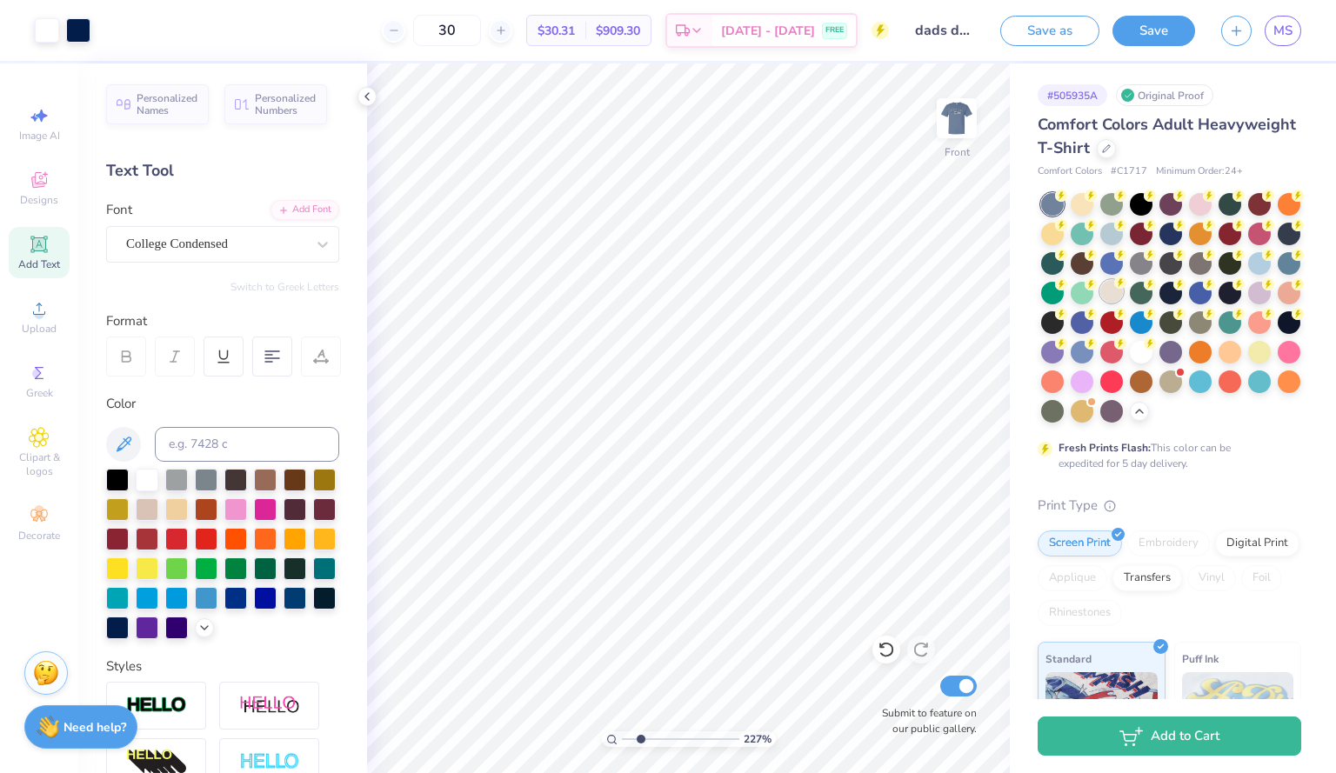
click at [1123, 290] on div at bounding box center [1111, 291] width 23 height 23
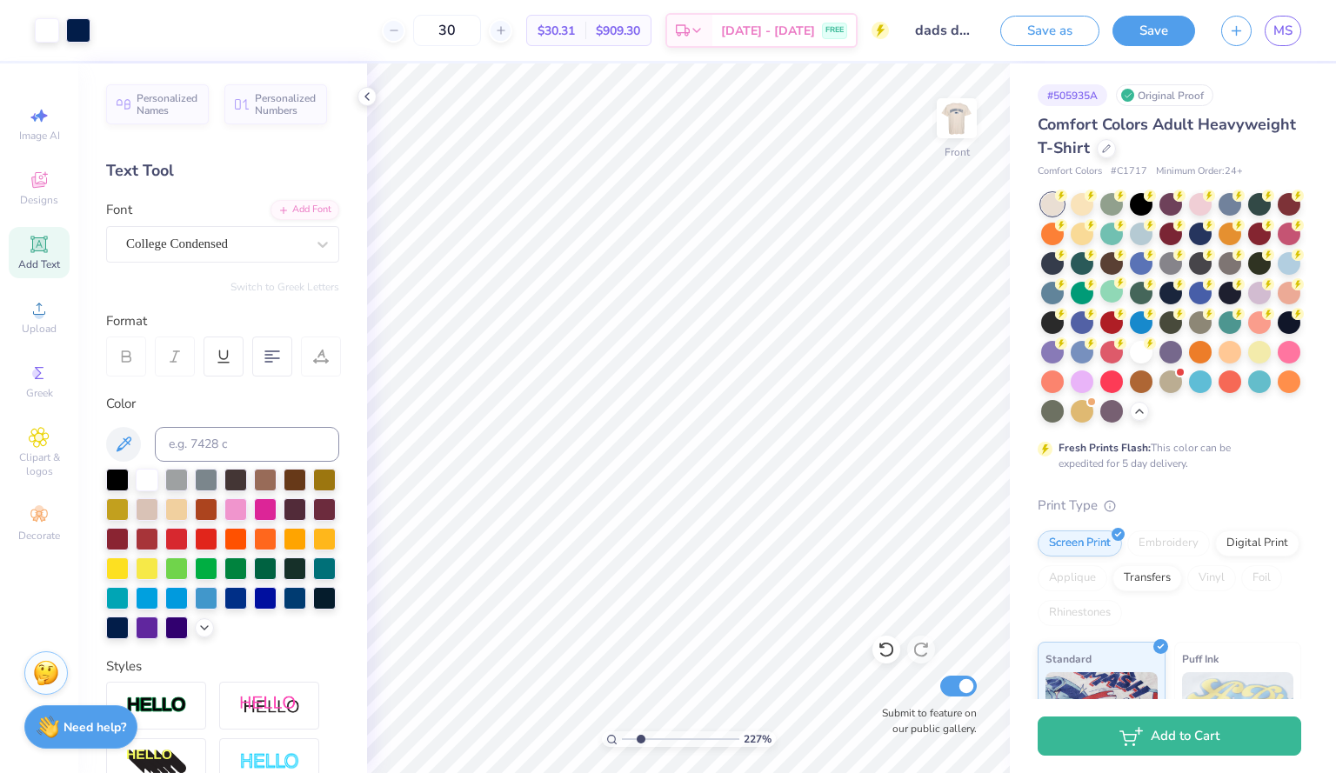
click at [1188, 209] on div at bounding box center [1171, 308] width 260 height 230
click at [1197, 208] on div at bounding box center [1200, 202] width 23 height 23
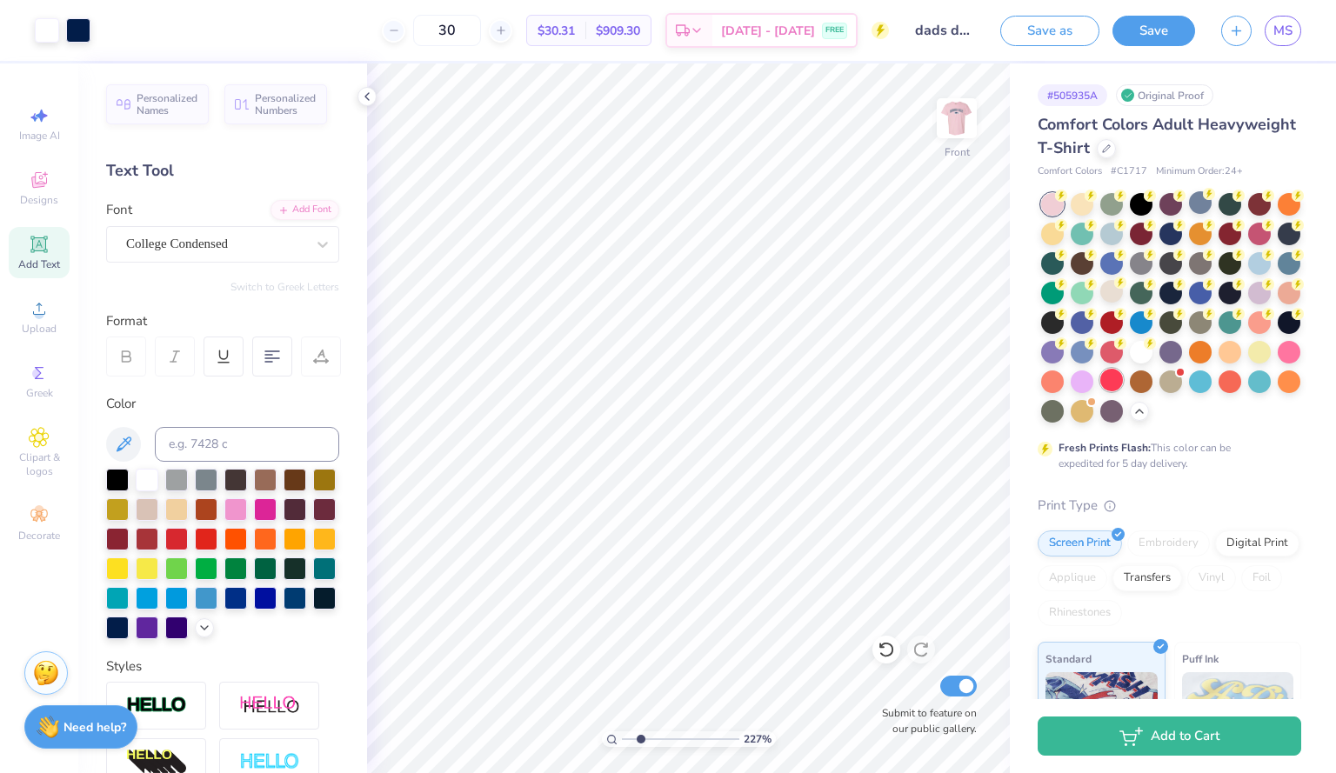
click at [1100, 391] on div at bounding box center [1111, 380] width 23 height 23
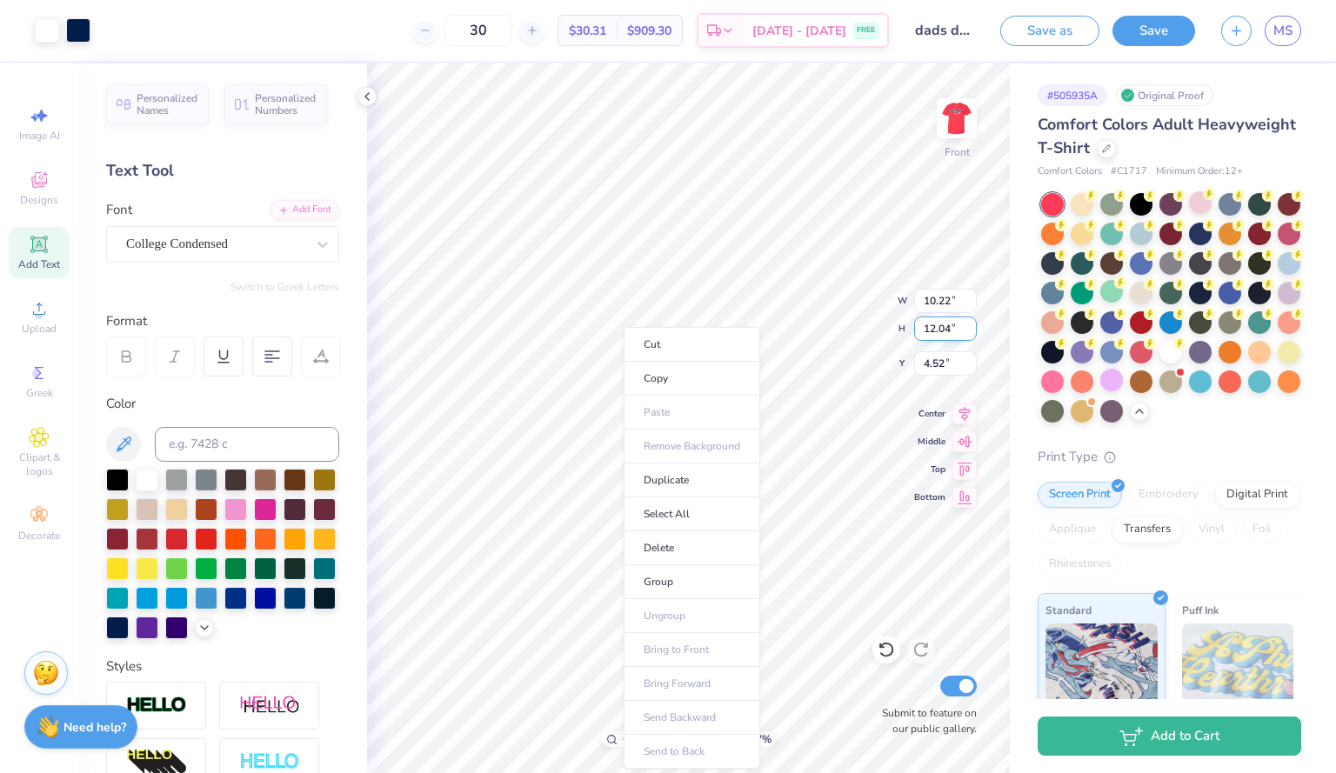
click at [624, 387] on li "Copy" at bounding box center [692, 379] width 137 height 34
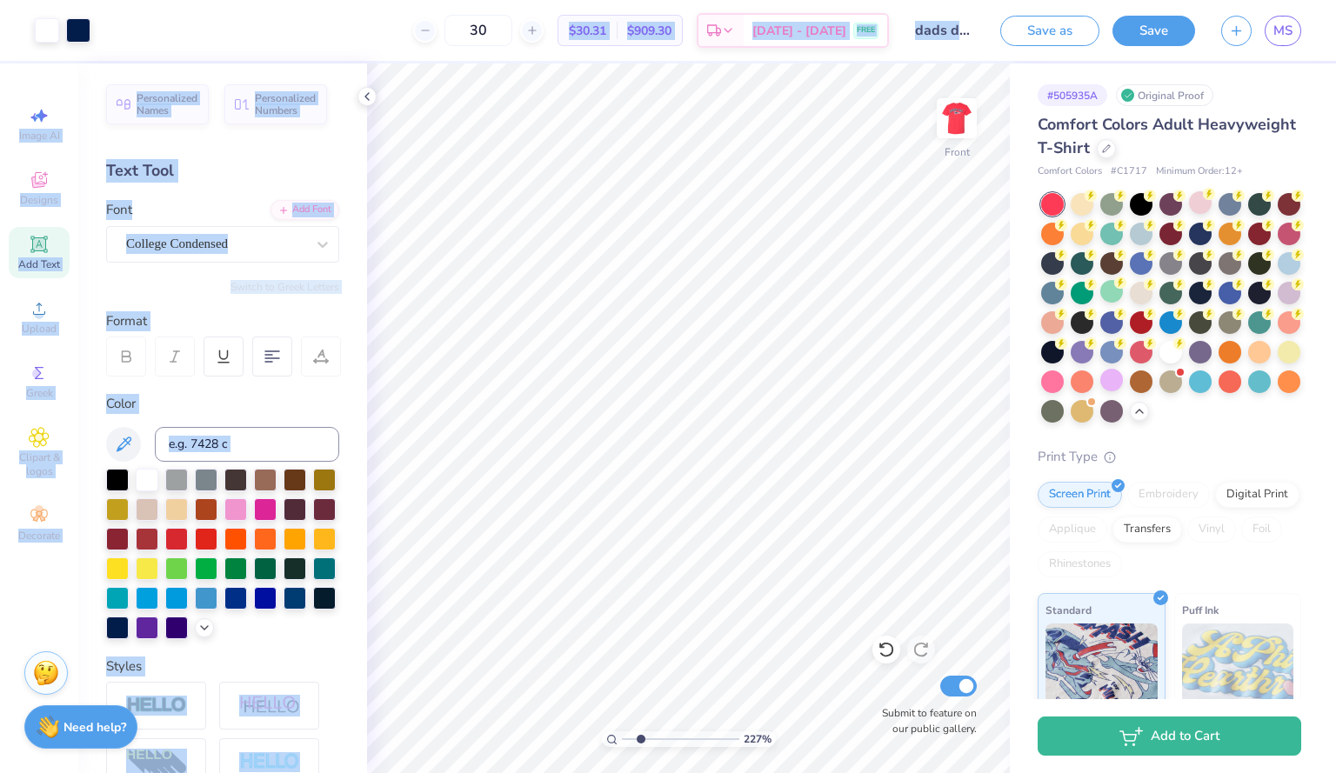
click at [717, 374] on div "Art colors 30 $30.31 Per Item $909.30 Total Est. Delivery [DATE] - [DATE] FREE …" at bounding box center [668, 386] width 1336 height 773
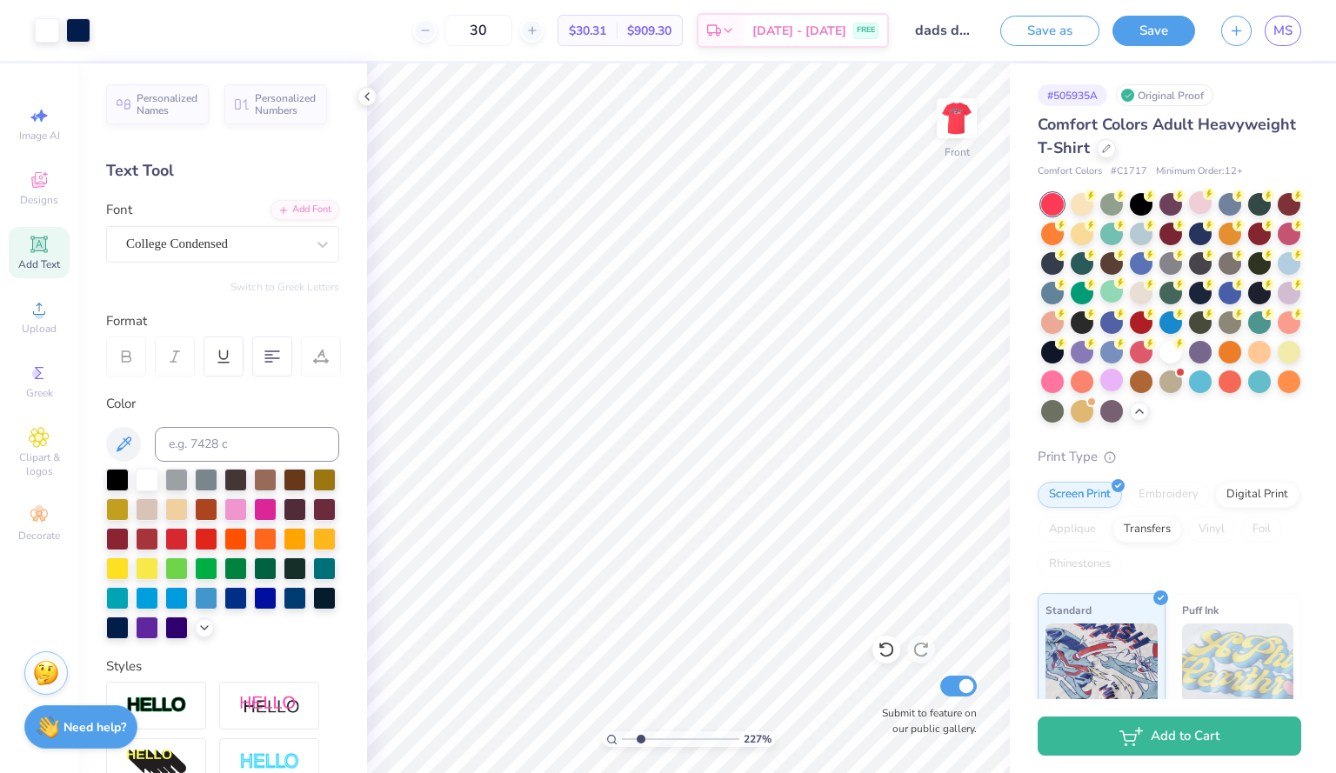
click at [350, 10] on div "30 $30.31 Per Item $909.30 Total Est. Delivery [DATE] - [DATE] FREE" at bounding box center [497, 30] width 786 height 61
click at [956, 698] on div "227 % Front Submit to feature on our public gallery." at bounding box center [688, 419] width 643 height 710
click at [951, 726] on div "227 % Front Submit to feature on our public gallery." at bounding box center [688, 419] width 643 height 710
click at [964, 720] on div "227 % Front Submit to feature on our public gallery." at bounding box center [688, 419] width 643 height 710
type input "2.08243757173546"
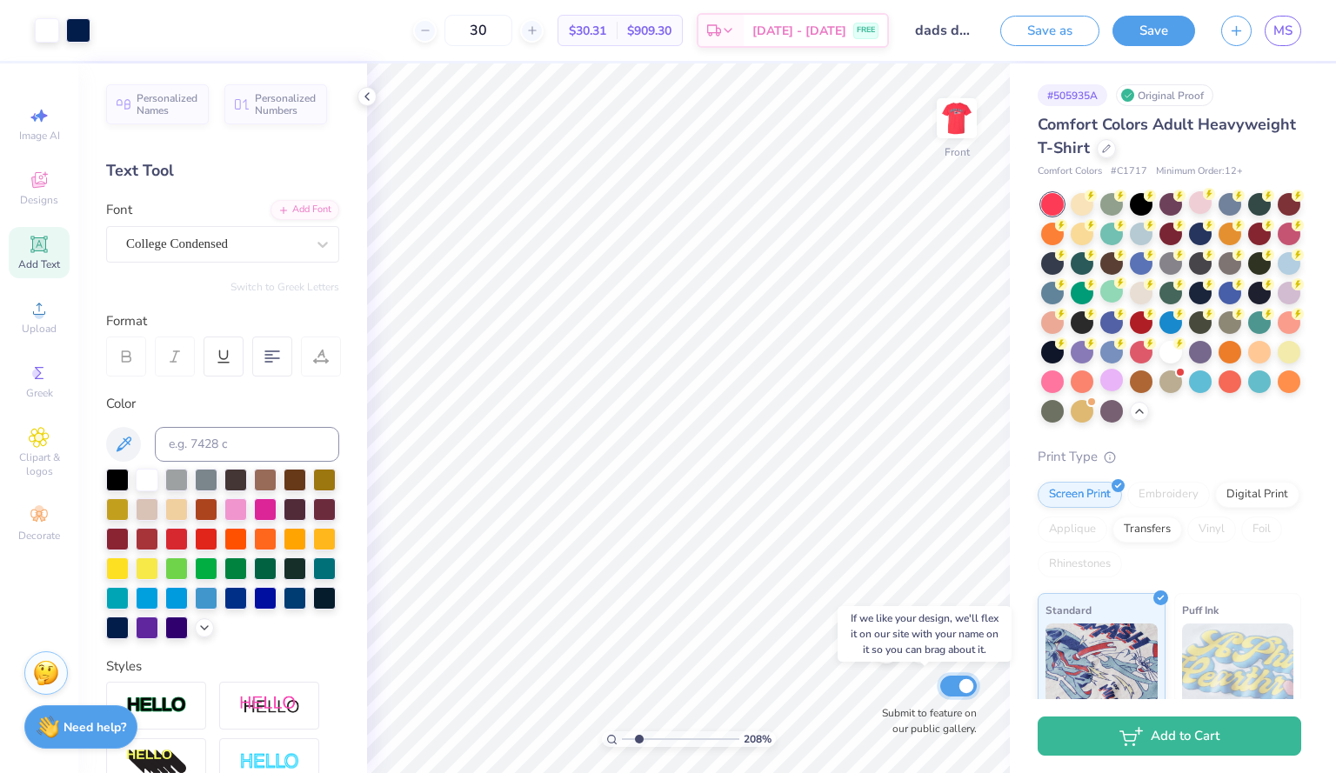
click at [960, 684] on input "Submit to feature on our public gallery." at bounding box center [958, 686] width 37 height 21
checkbox input "false"
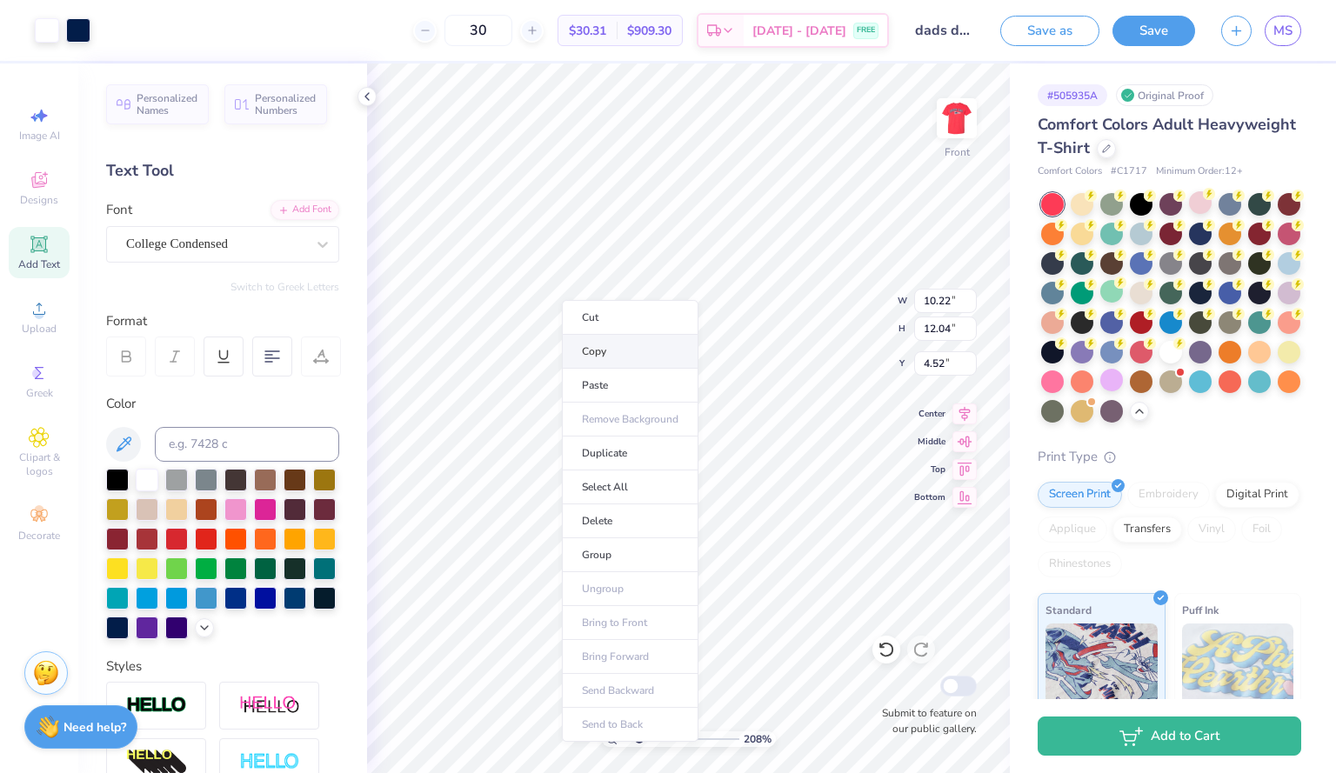
click at [605, 351] on li "Copy" at bounding box center [630, 352] width 137 height 34
click at [886, 687] on div "208 % Front Submit to feature on our public gallery." at bounding box center [688, 419] width 643 height 710
type input "2.08243757173546"
